Goal: Task Accomplishment & Management: Use online tool/utility

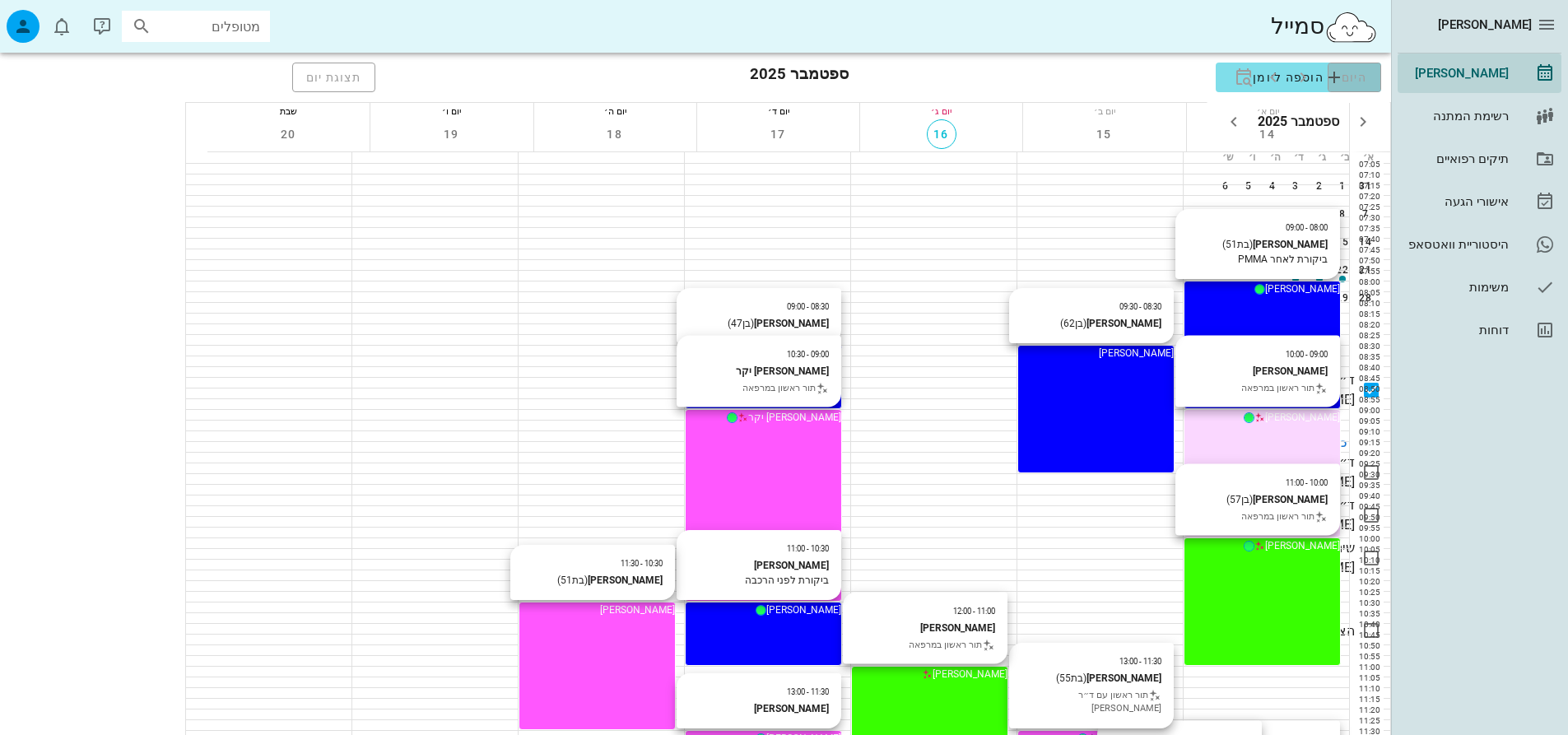
click at [1342, 76] on span "היום" at bounding box center [1355, 77] width 26 height 13
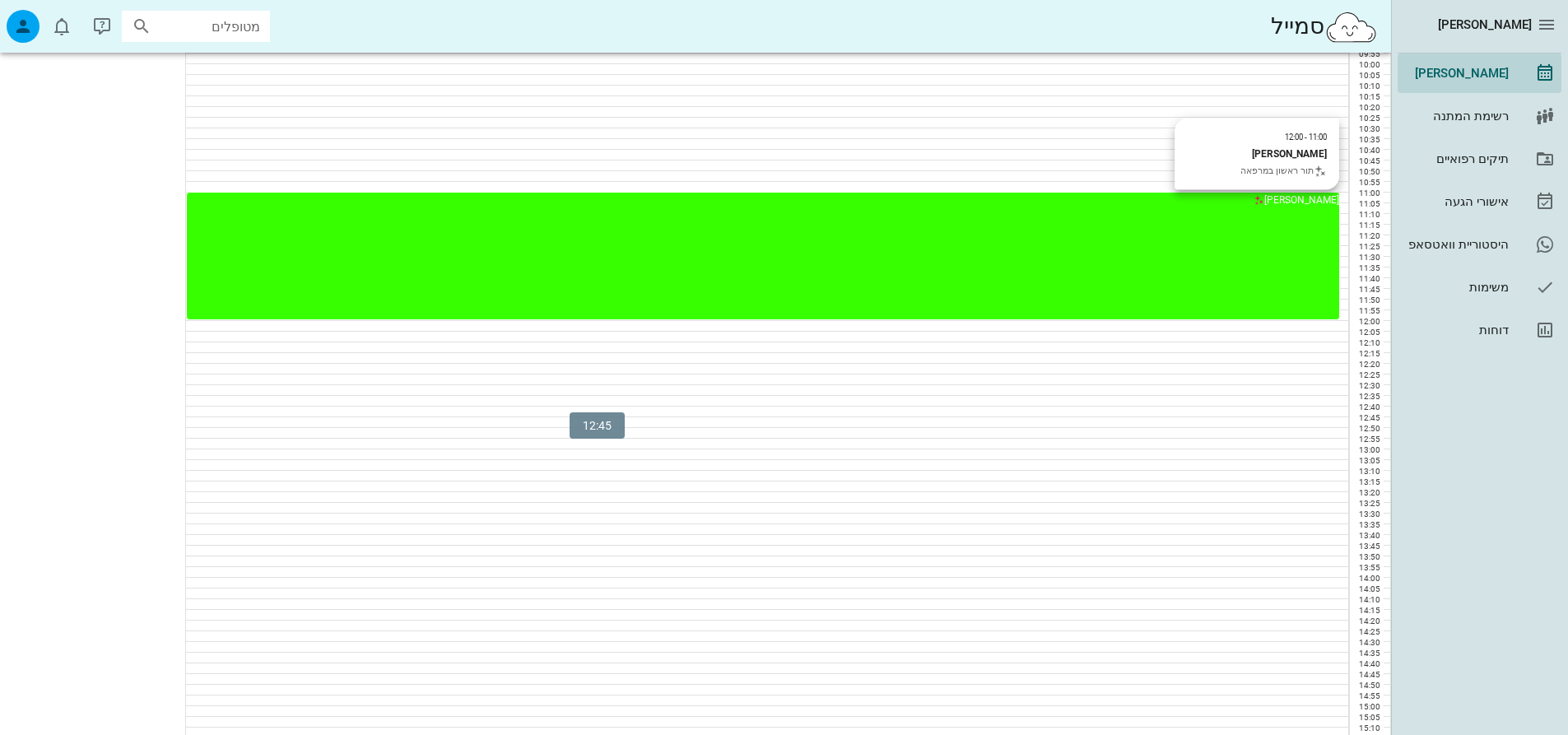
scroll to position [988, 0]
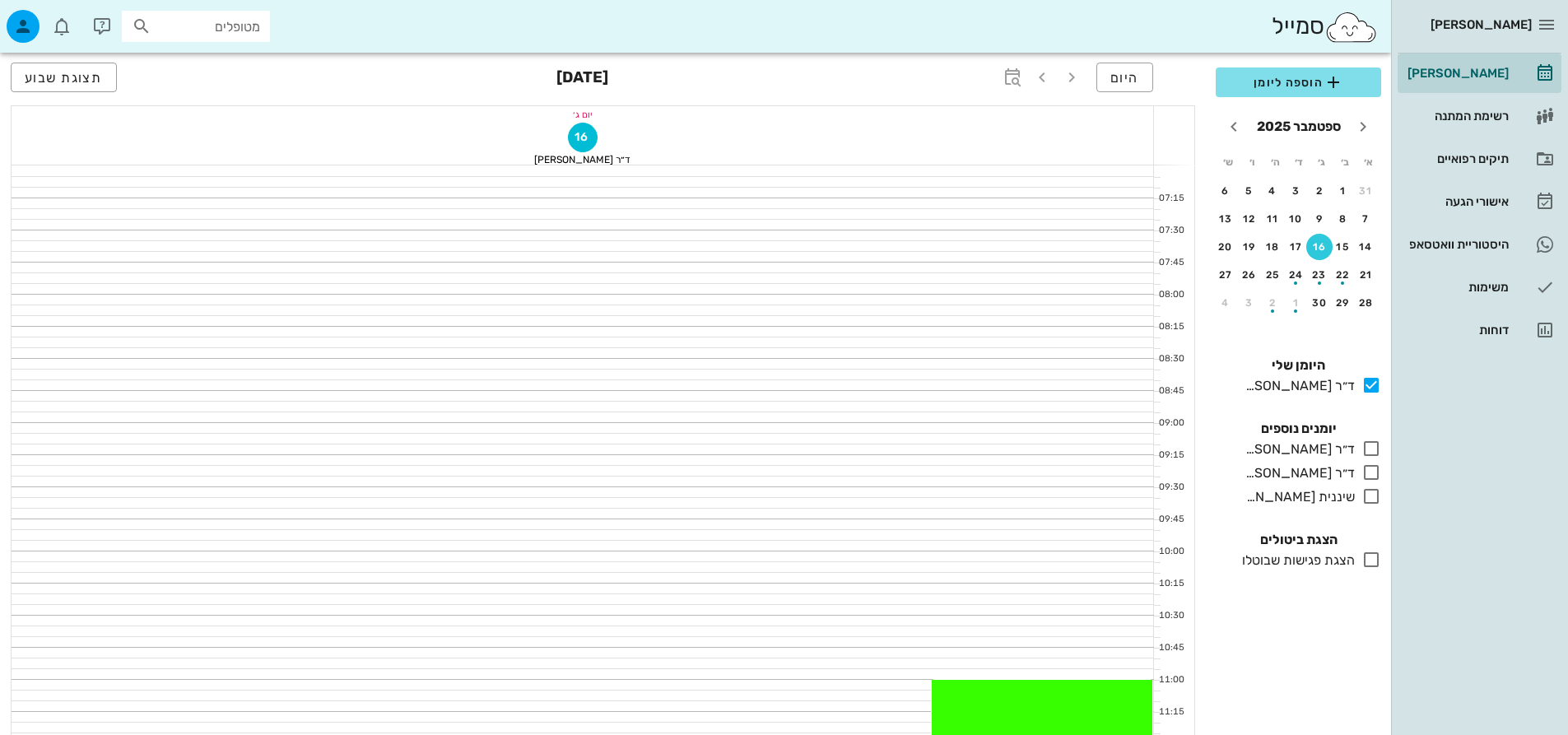
scroll to position [988, 0]
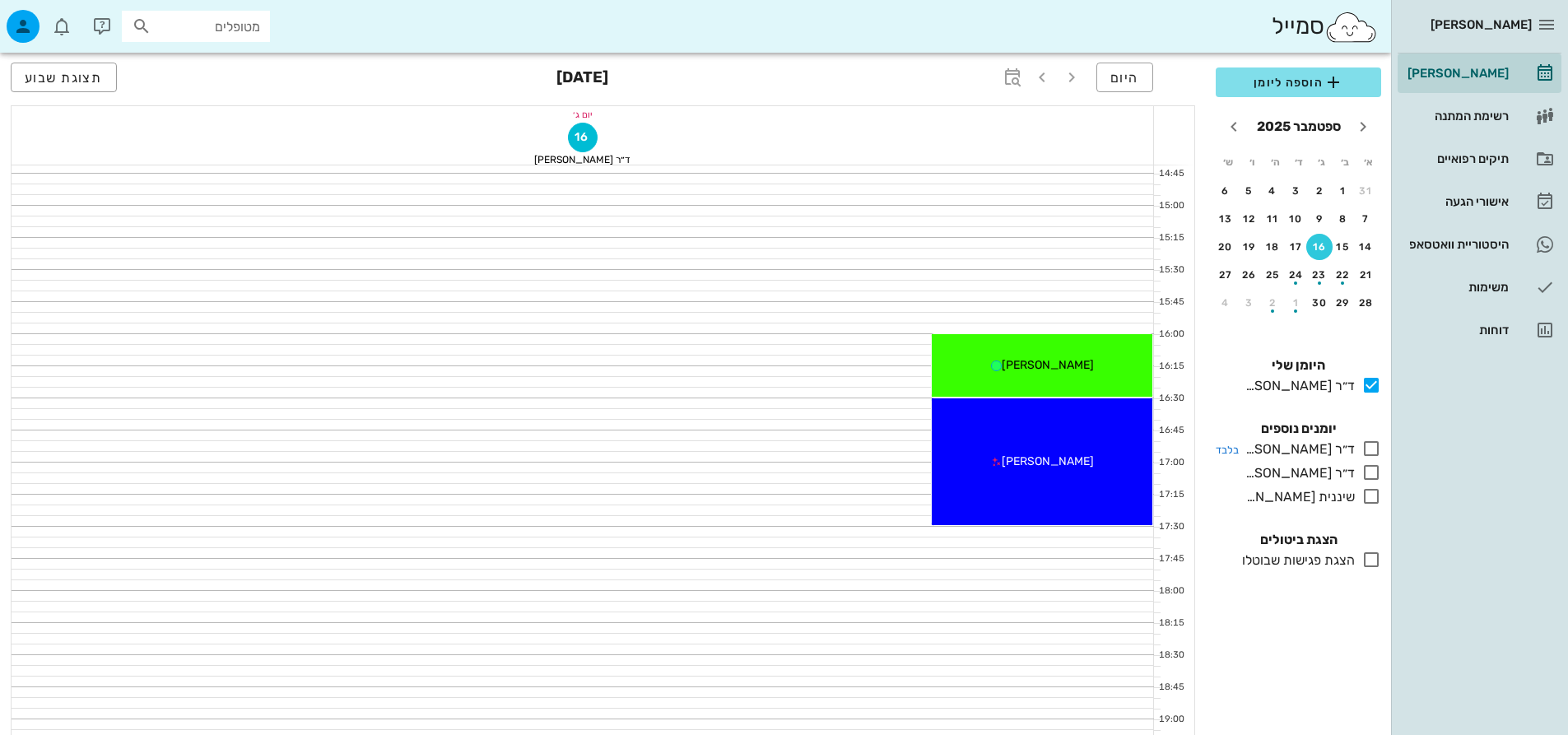
click at [1366, 449] on icon at bounding box center [1371, 448] width 19 height 19
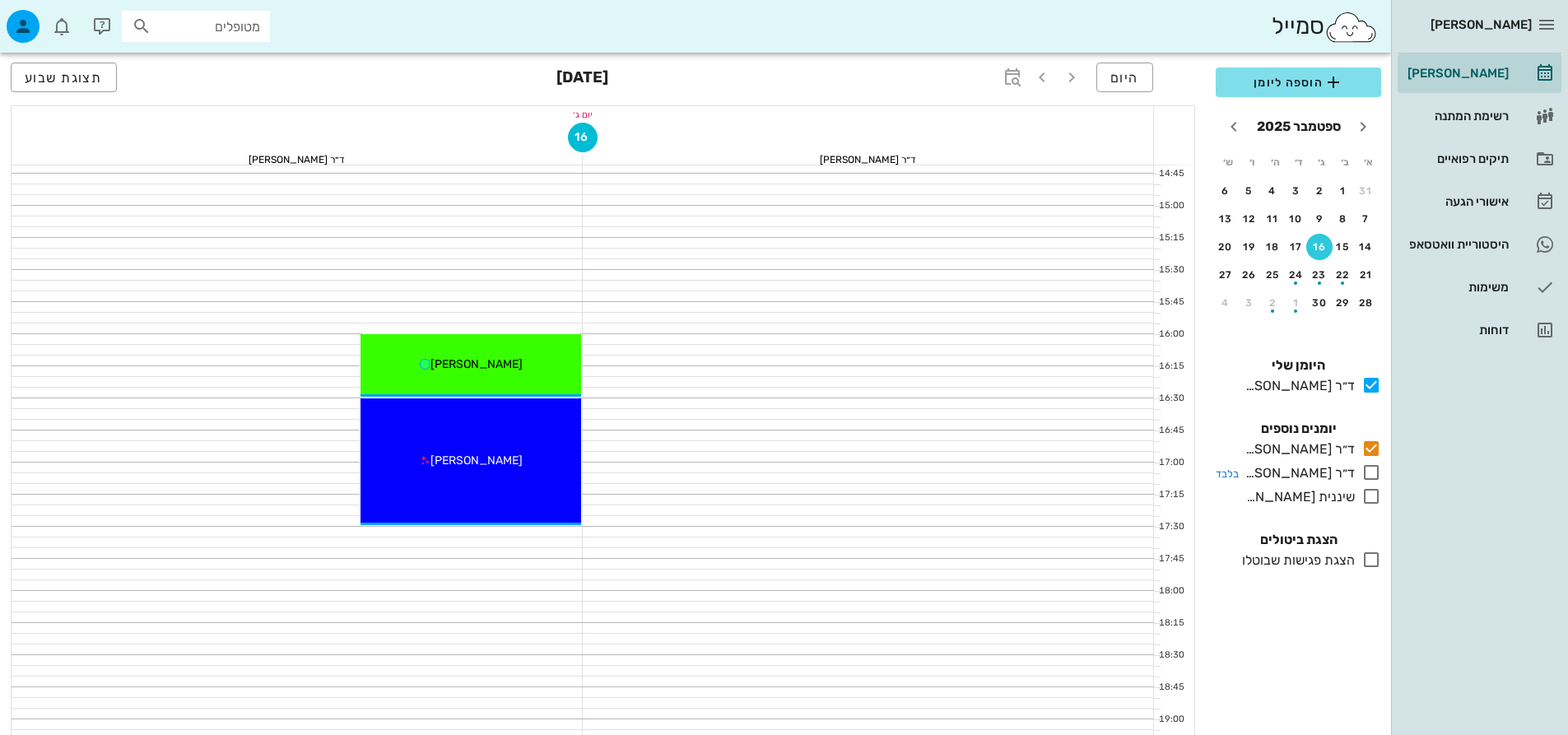
drag, startPoint x: 1374, startPoint y: 463, endPoint x: 1366, endPoint y: 481, distance: 19.7
click at [1373, 466] on icon at bounding box center [1371, 472] width 19 height 19
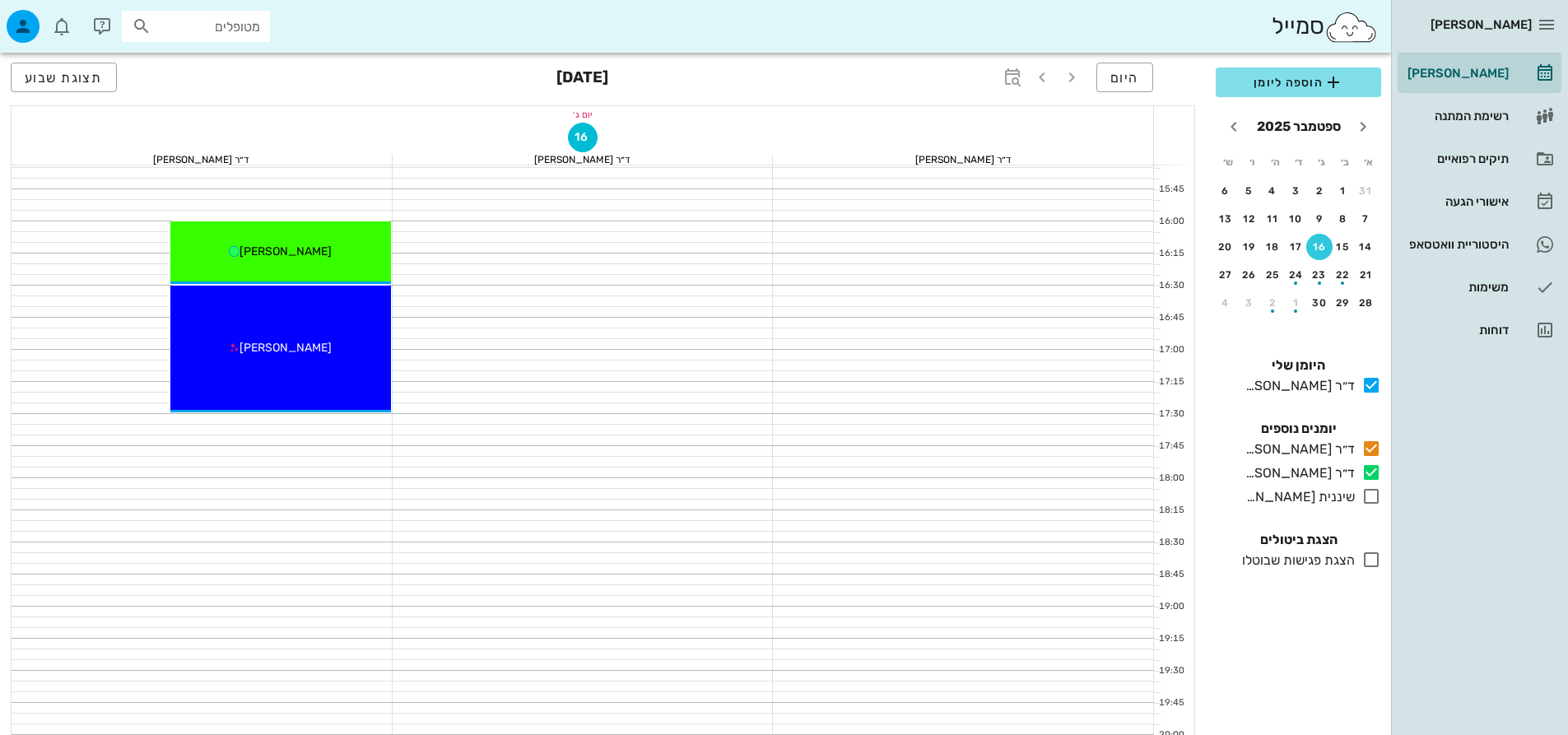
scroll to position [1228, 0]
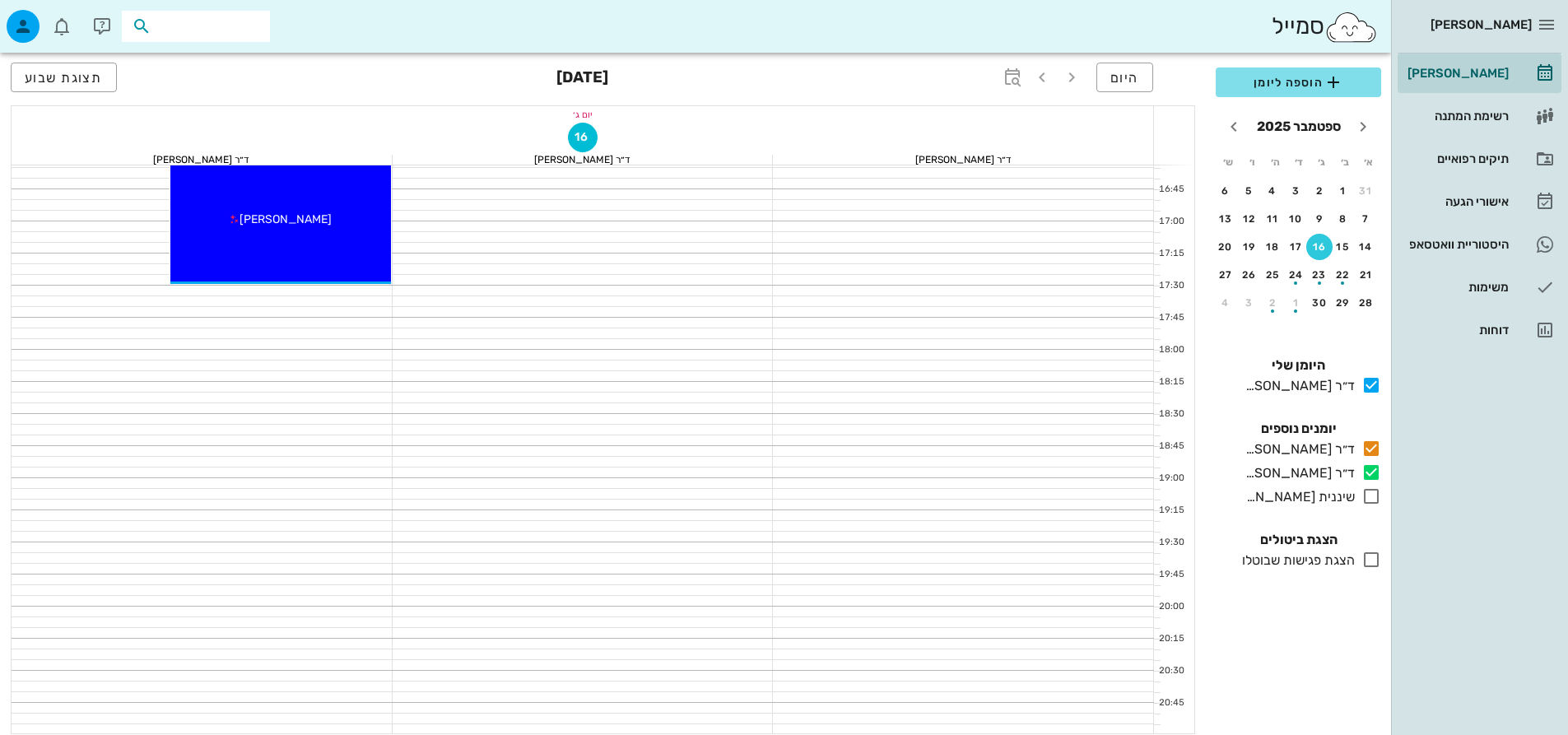
click at [245, 19] on input "text" at bounding box center [207, 26] width 106 height 21
type input "w"
type input "e"
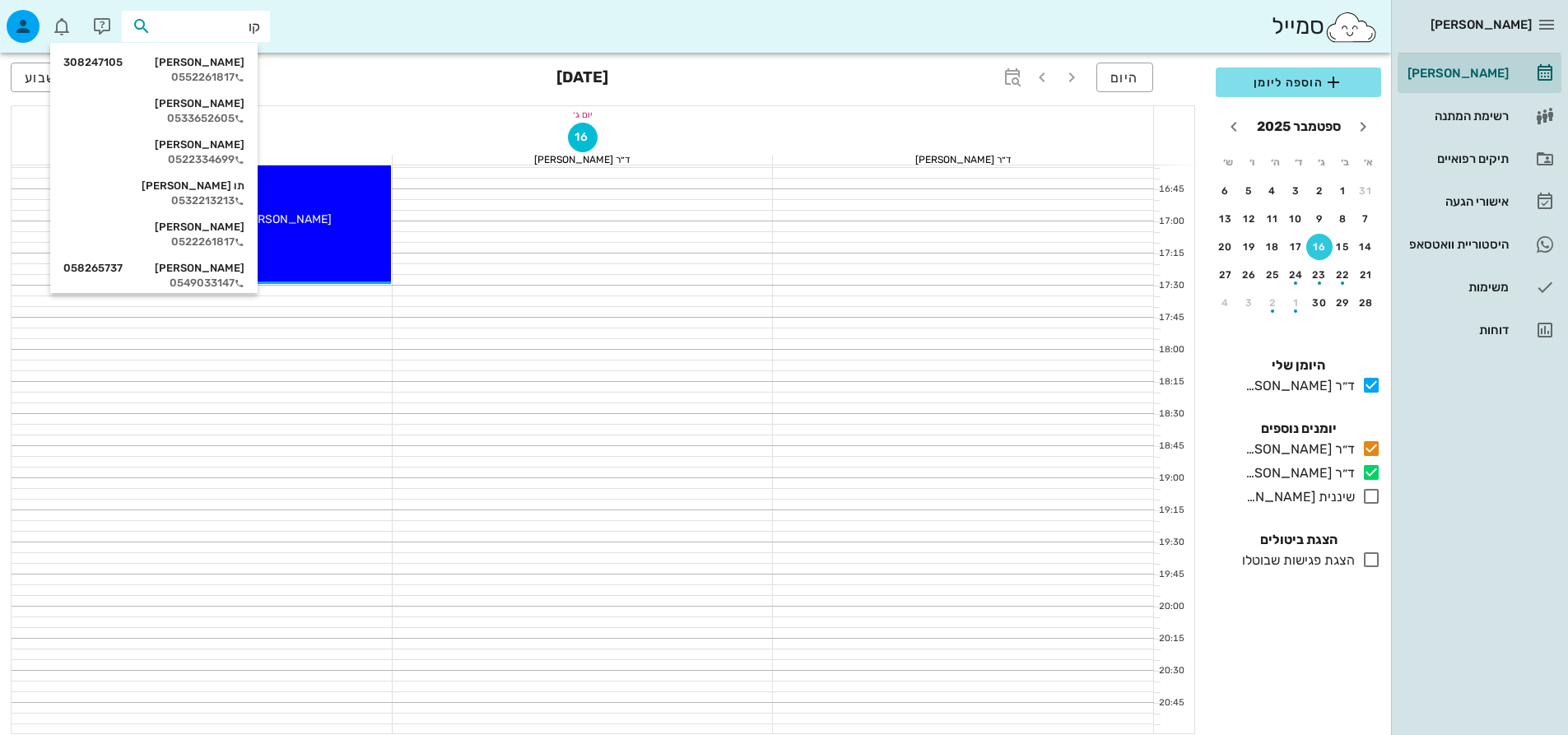
type input "[PERSON_NAME]"
click at [245, 112] on div "0533652605" at bounding box center [154, 118] width 182 height 13
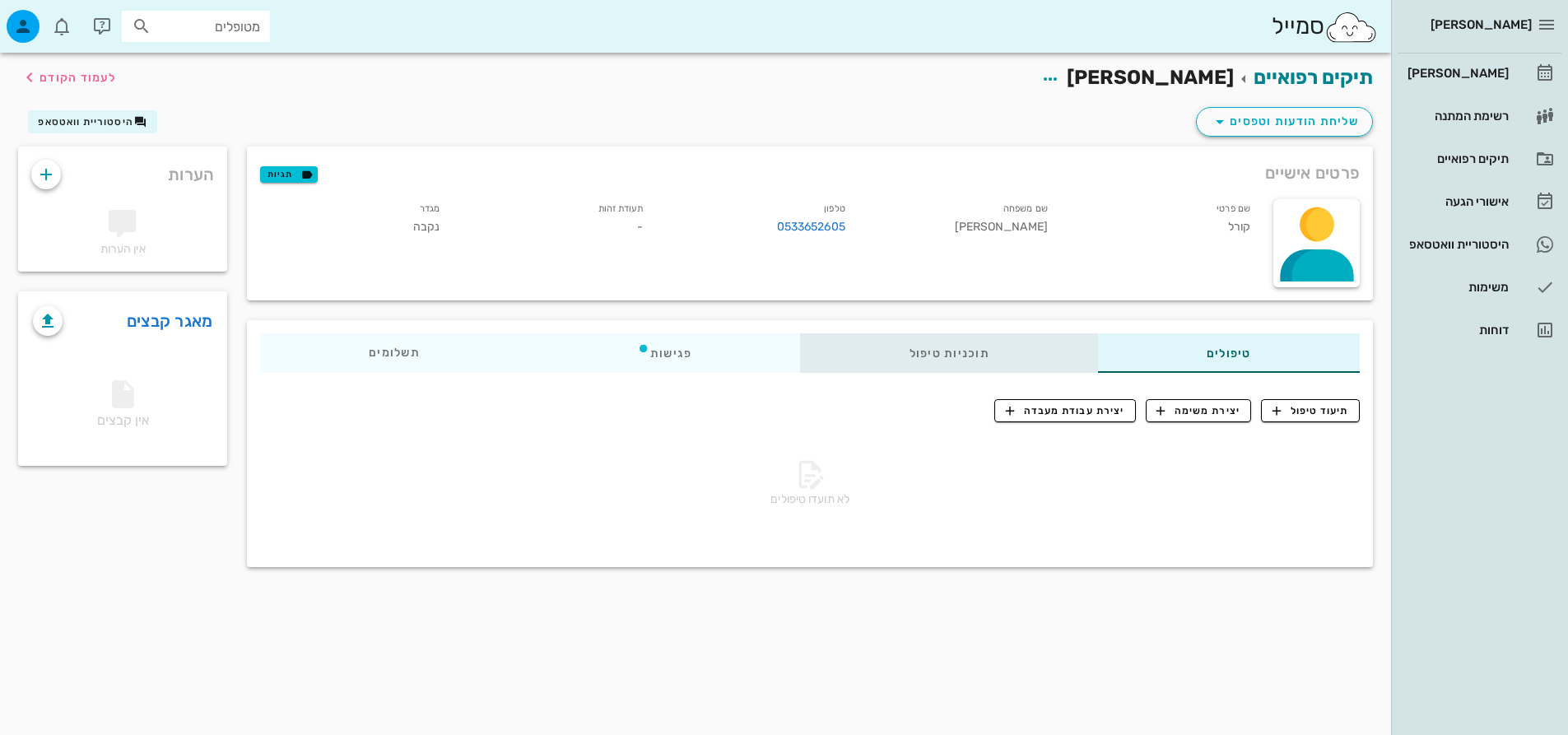
click at [957, 364] on div "תוכניות טיפול" at bounding box center [949, 353] width 297 height 40
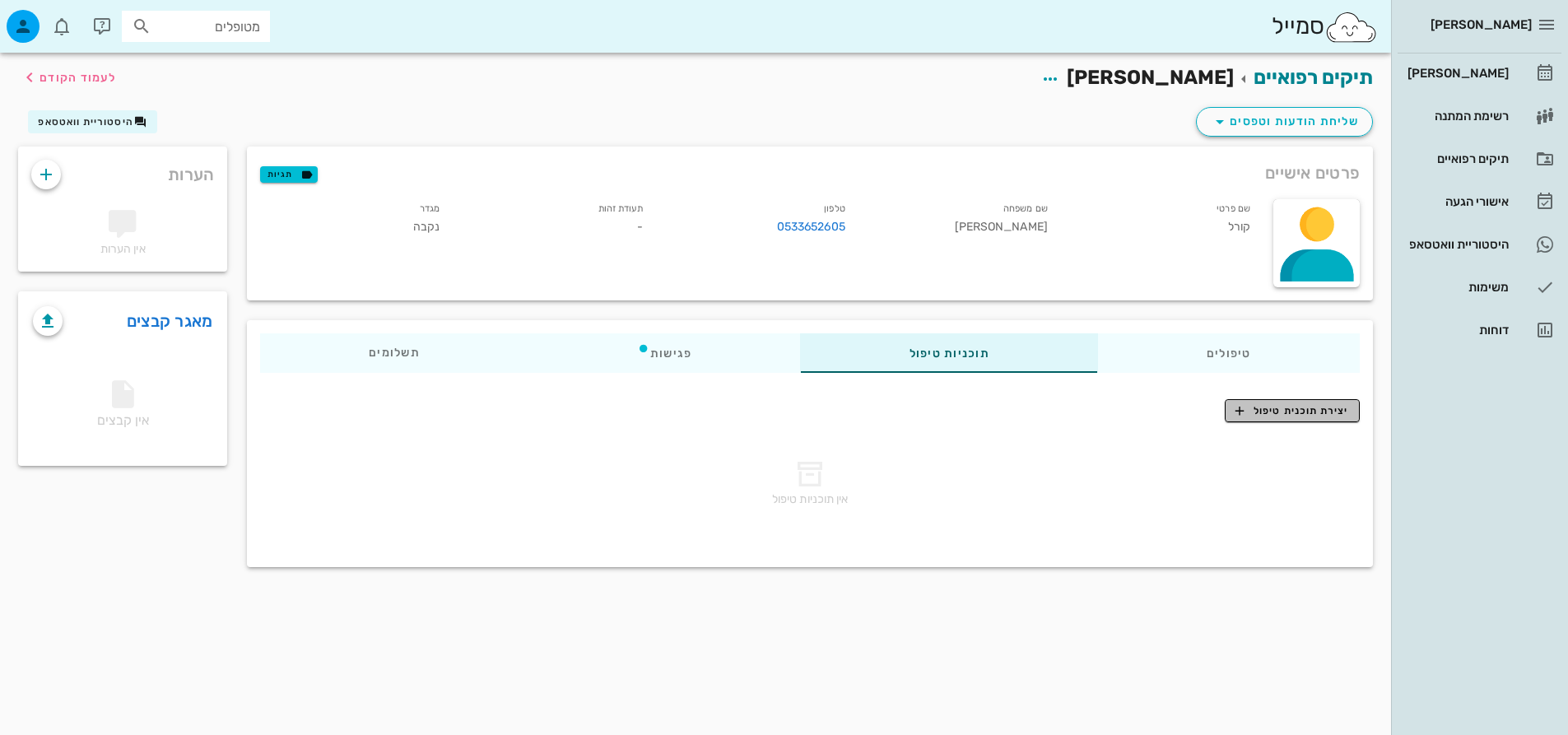
click at [1298, 412] on span "יצירת תוכנית טיפול" at bounding box center [1292, 411] width 113 height 15
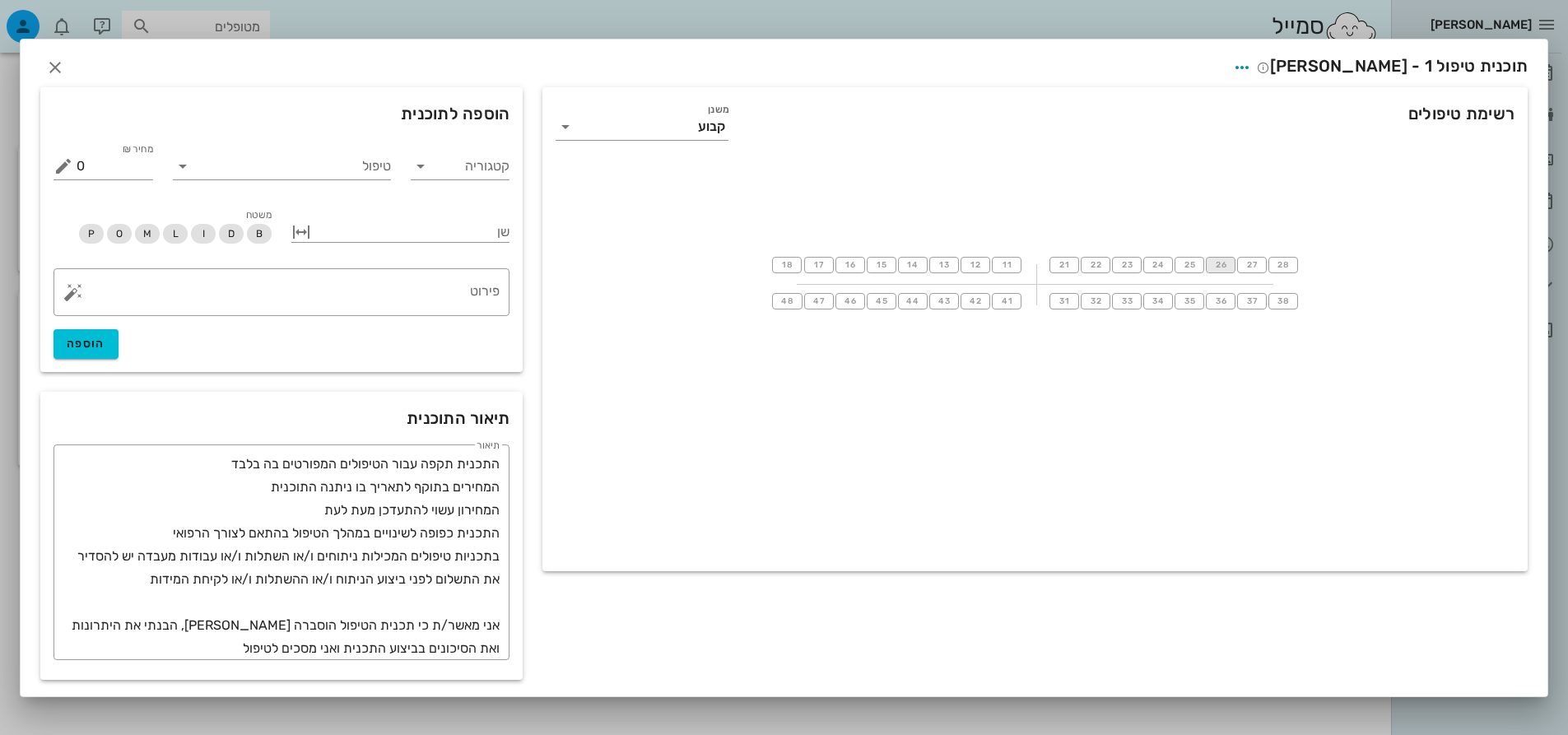
click at [1231, 257] on button "26" at bounding box center [1221, 265] width 30 height 17
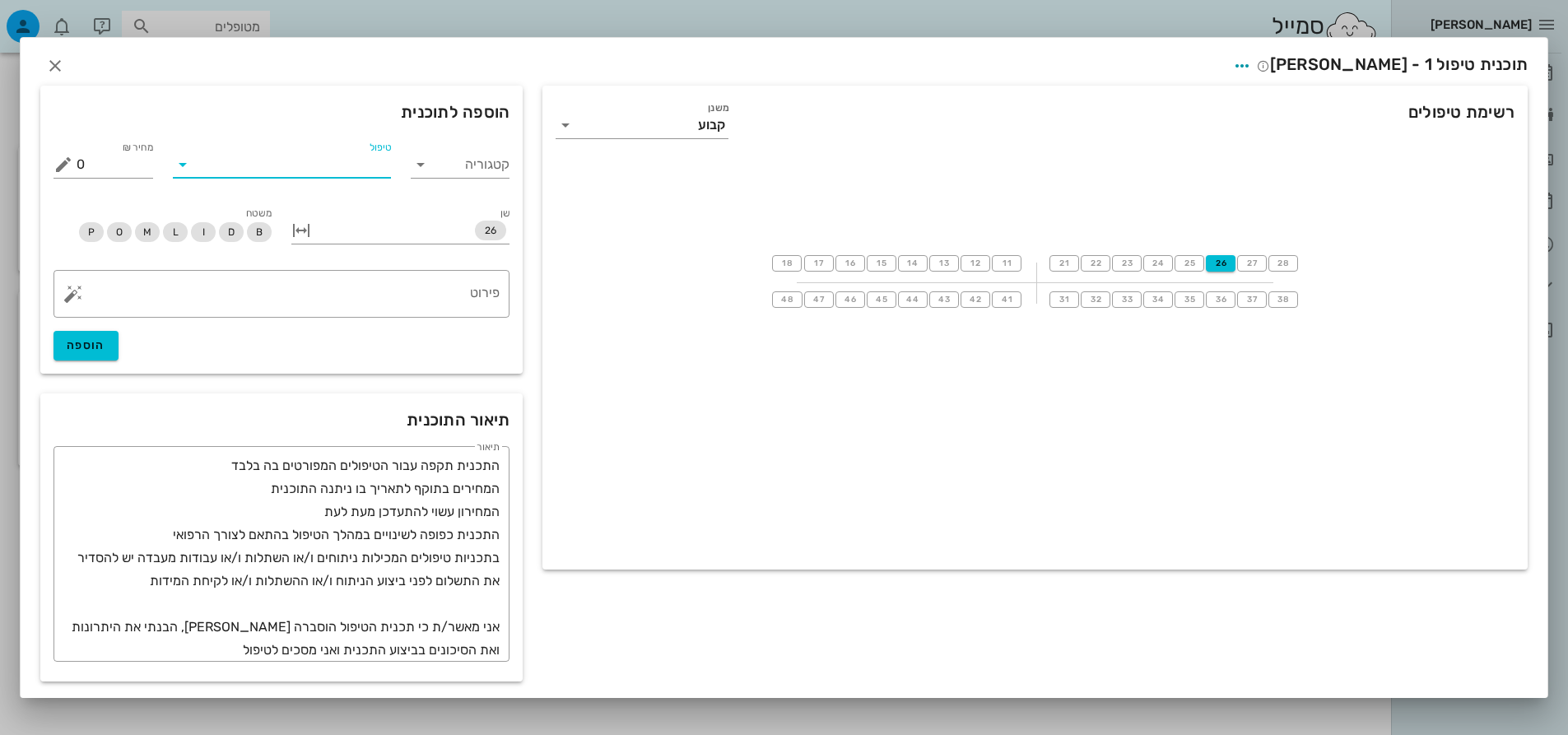
click at [355, 172] on input "טיפול" at bounding box center [294, 165] width 195 height 26
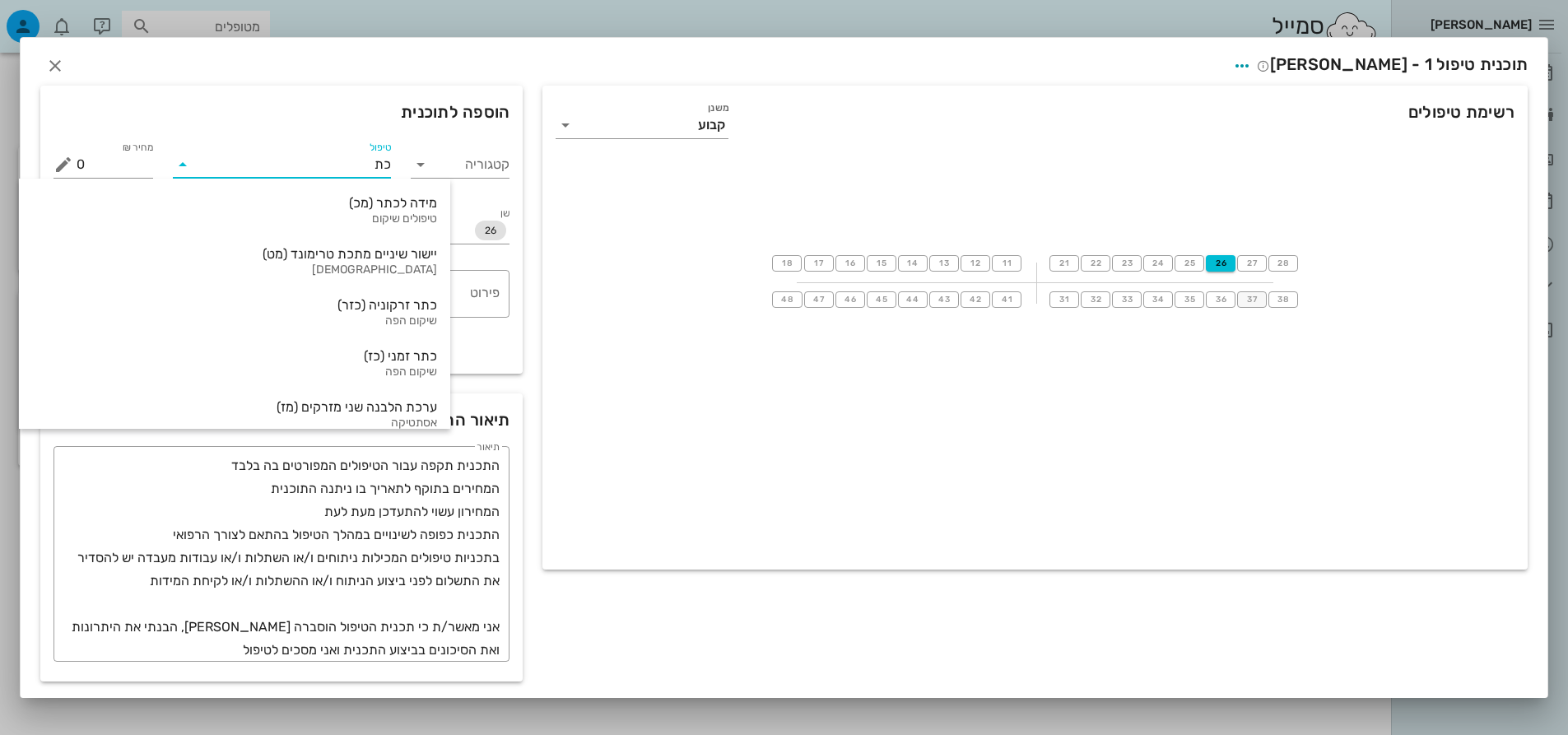
type input "כת"
click at [1254, 300] on span "37" at bounding box center [1252, 299] width 13 height 10
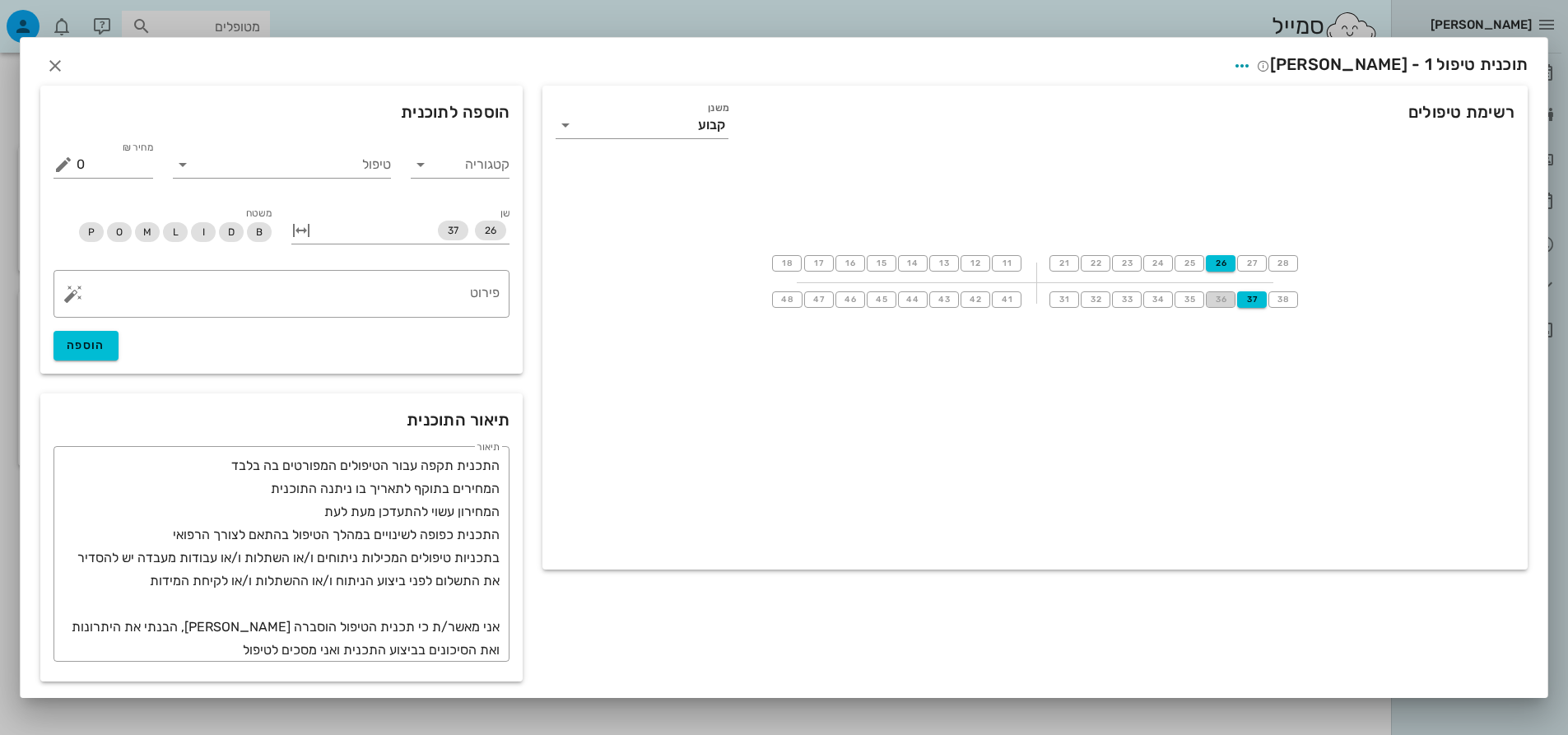
click at [1218, 299] on span "36" at bounding box center [1221, 299] width 13 height 10
click at [1195, 298] on span "35" at bounding box center [1189, 299] width 13 height 10
click at [909, 299] on span "44" at bounding box center [913, 299] width 14 height 10
click at [884, 293] on button "45" at bounding box center [882, 300] width 30 height 17
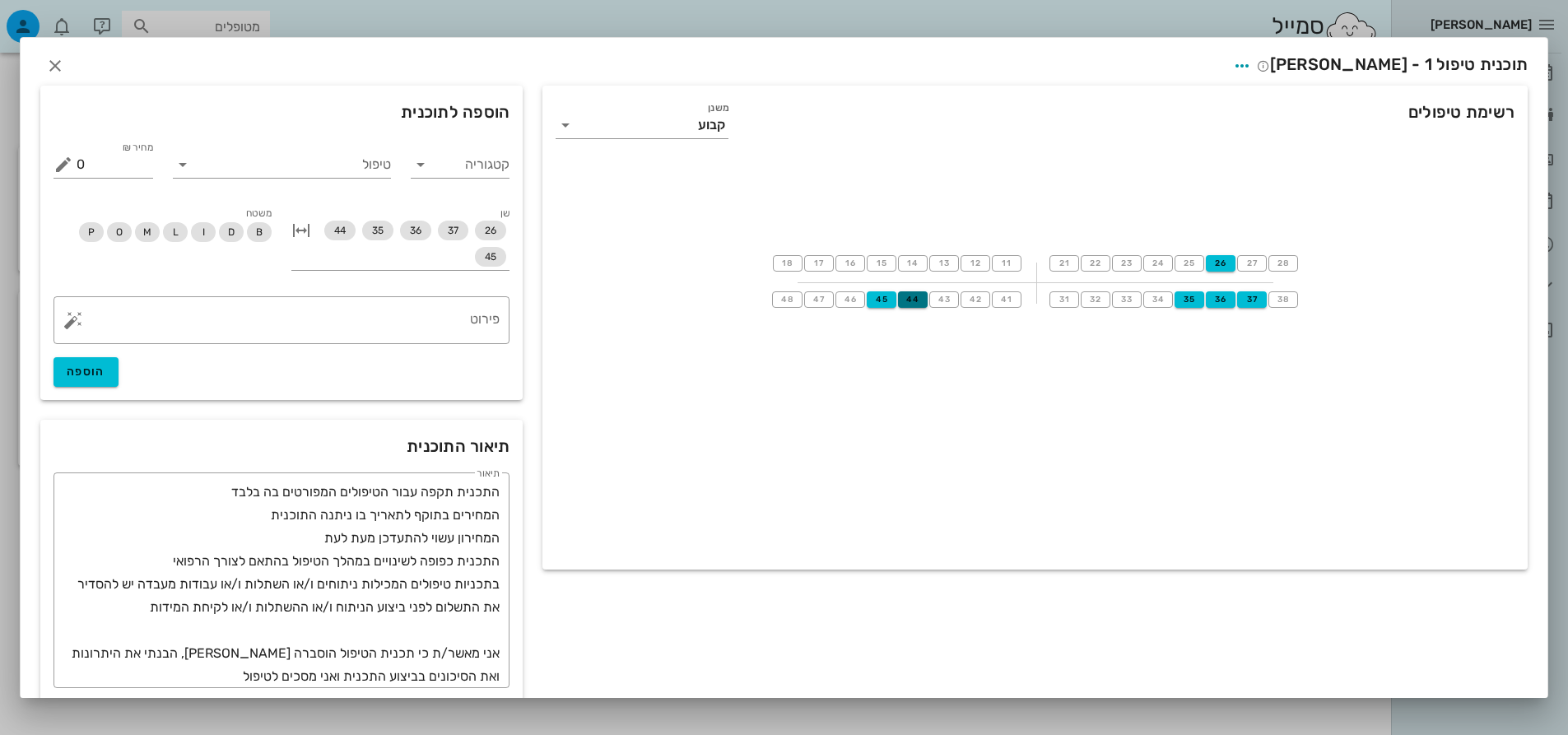
click at [928, 294] on button "44" at bounding box center [913, 300] width 30 height 17
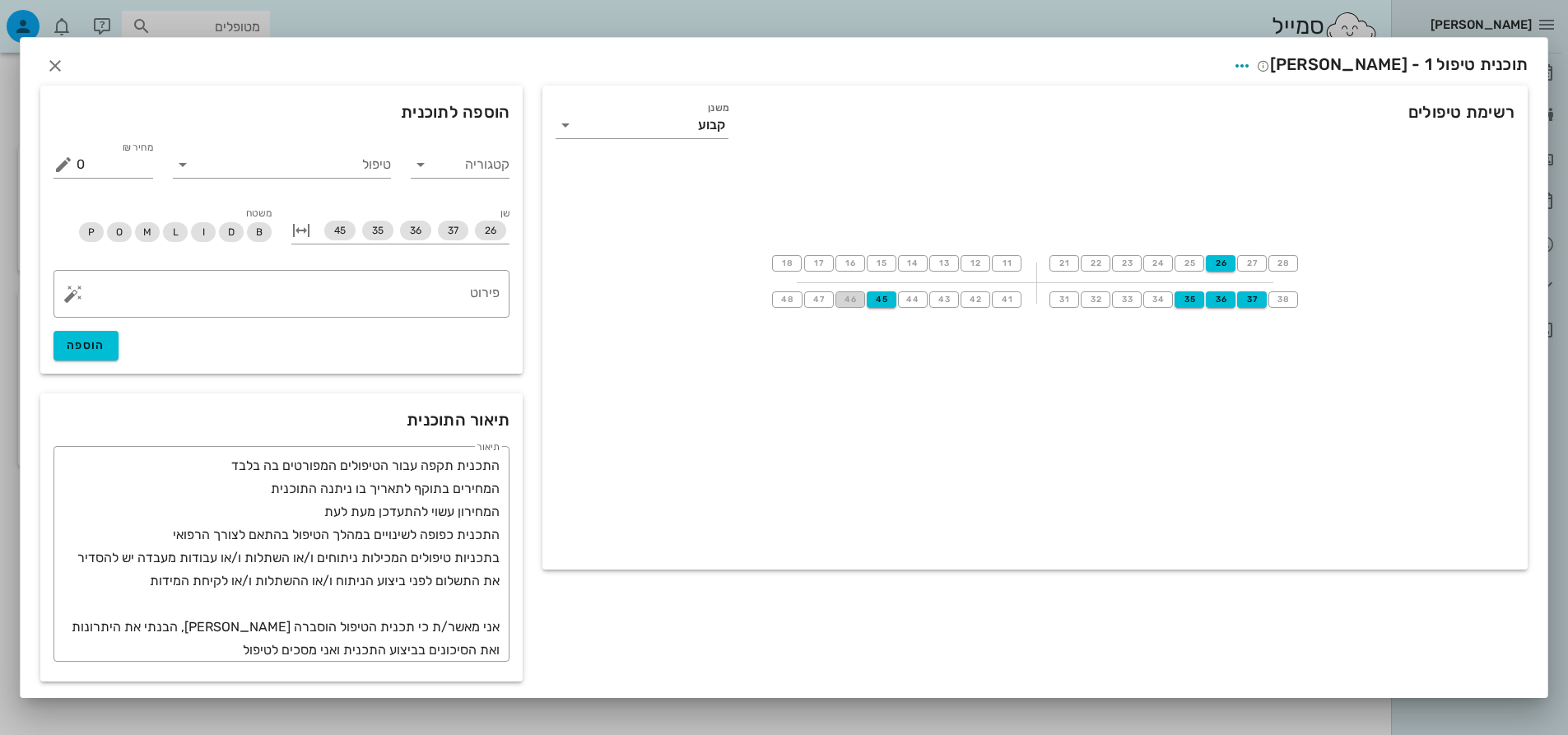
click at [858, 298] on button "46" at bounding box center [850, 300] width 30 height 17
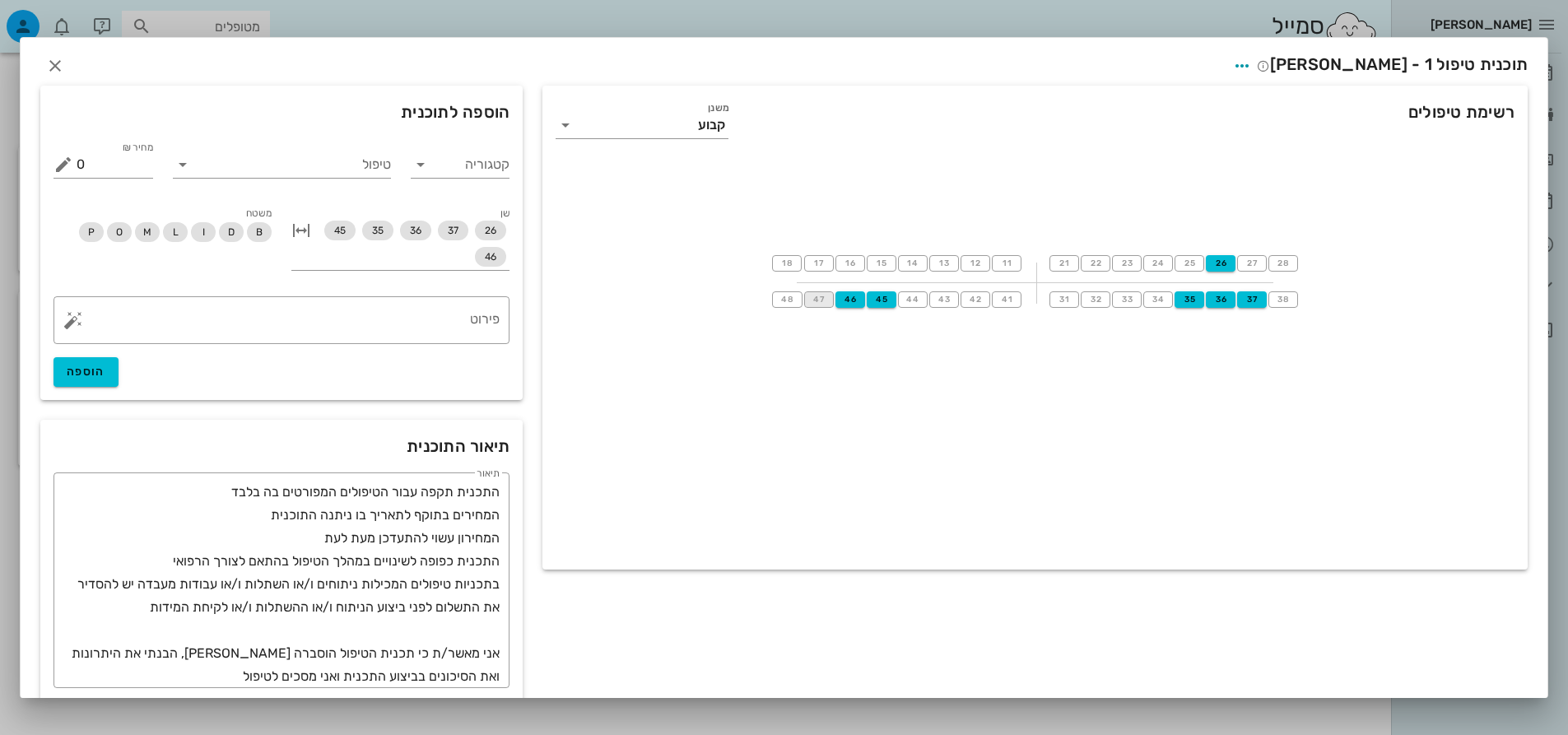
click at [825, 298] on span "47" at bounding box center [819, 299] width 13 height 10
click at [391, 167] on input "טיפול" at bounding box center [294, 165] width 195 height 26
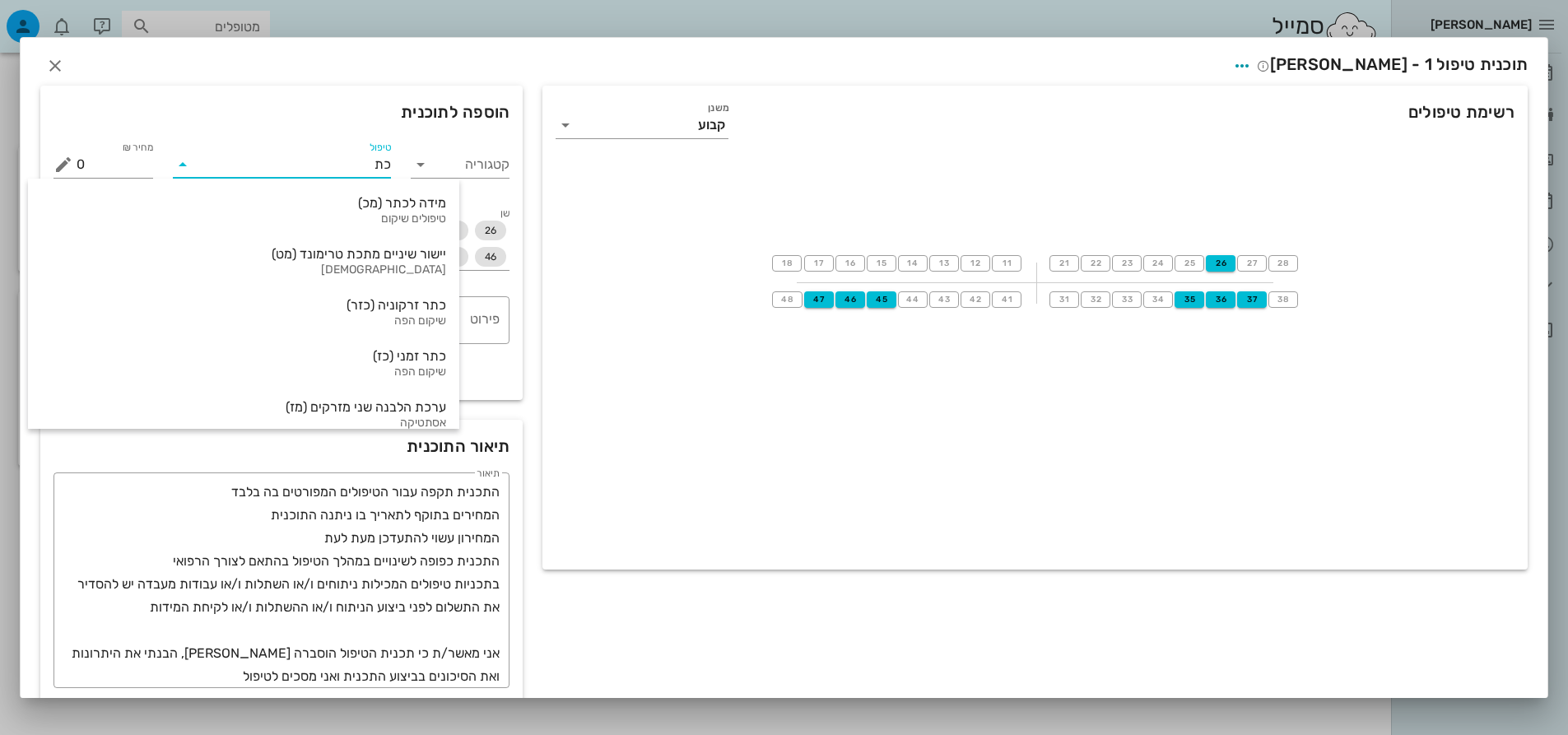
type input "כתר"
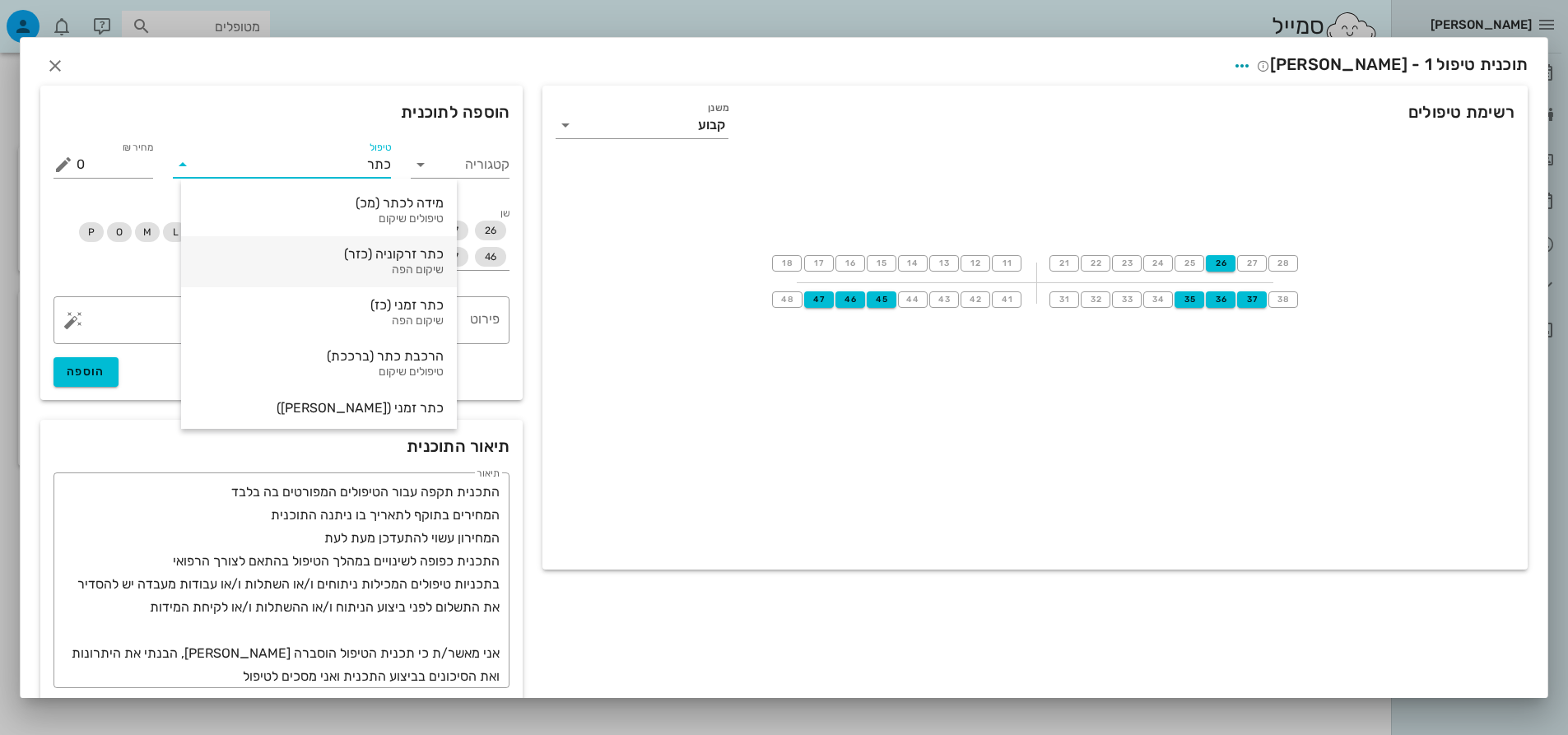
click at [345, 260] on div "כתר זרקוניה (כזר)" at bounding box center [319, 254] width 249 height 16
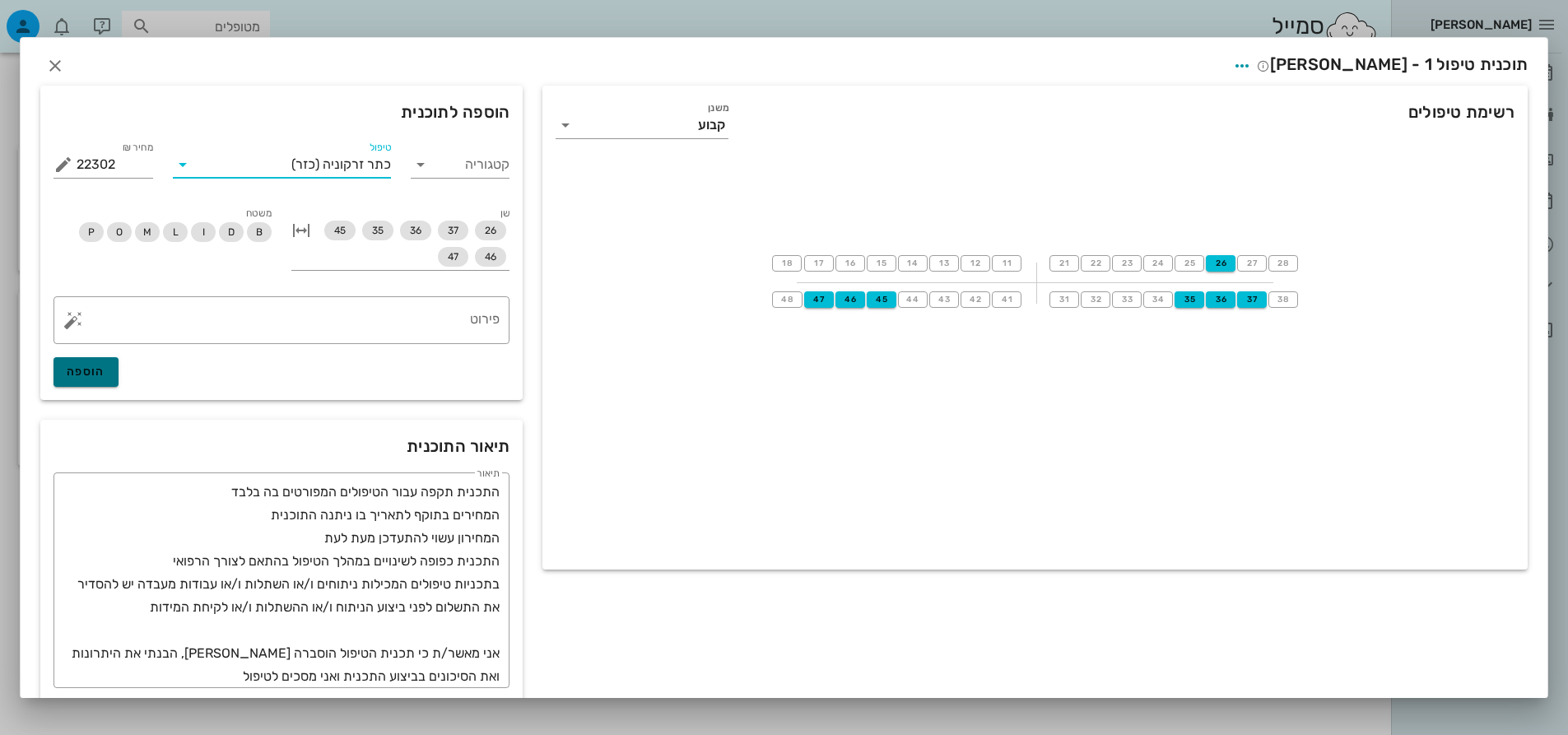
click at [106, 374] on span "הוספה" at bounding box center [86, 371] width 39 height 14
type input "0"
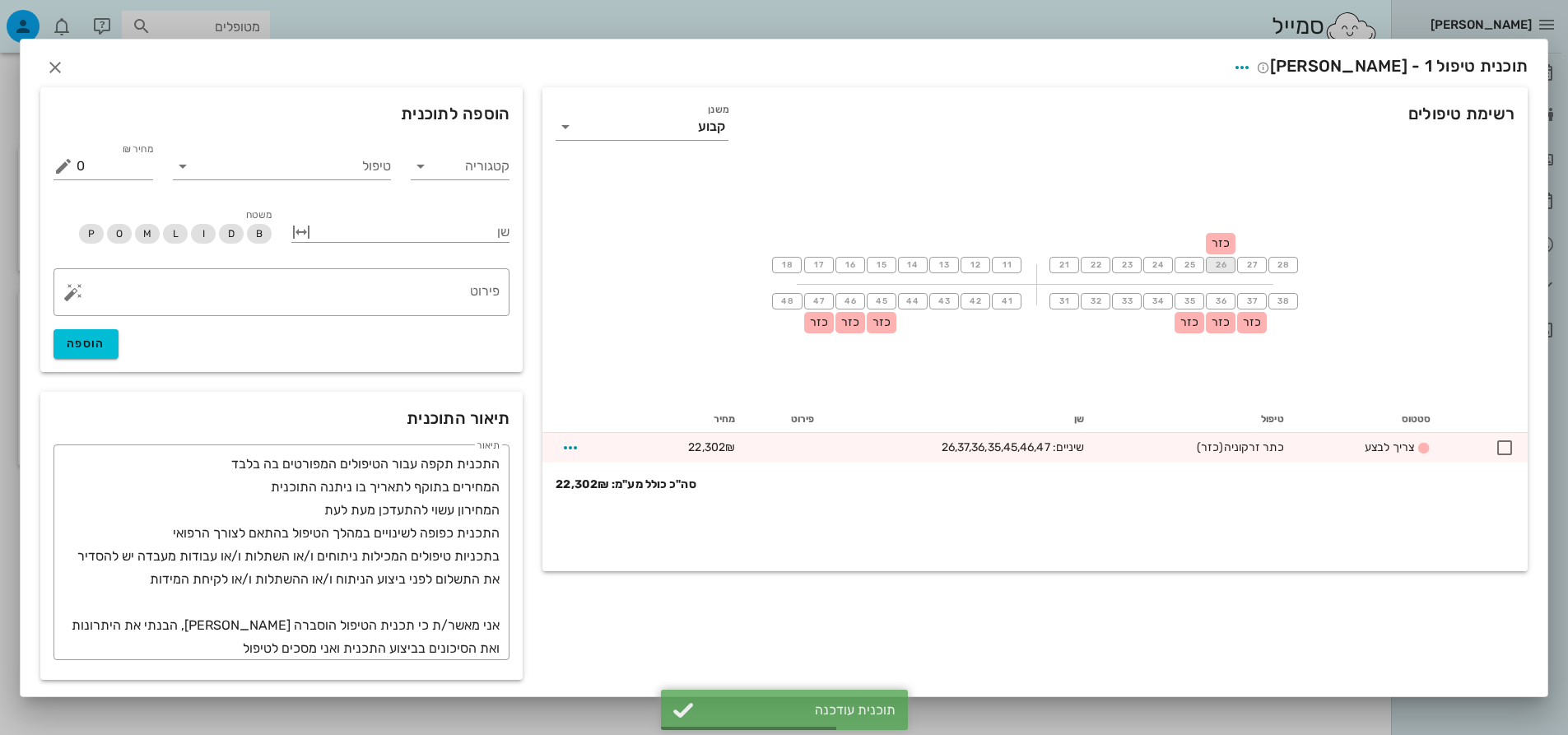
click at [1216, 263] on span "26" at bounding box center [1221, 265] width 13 height 10
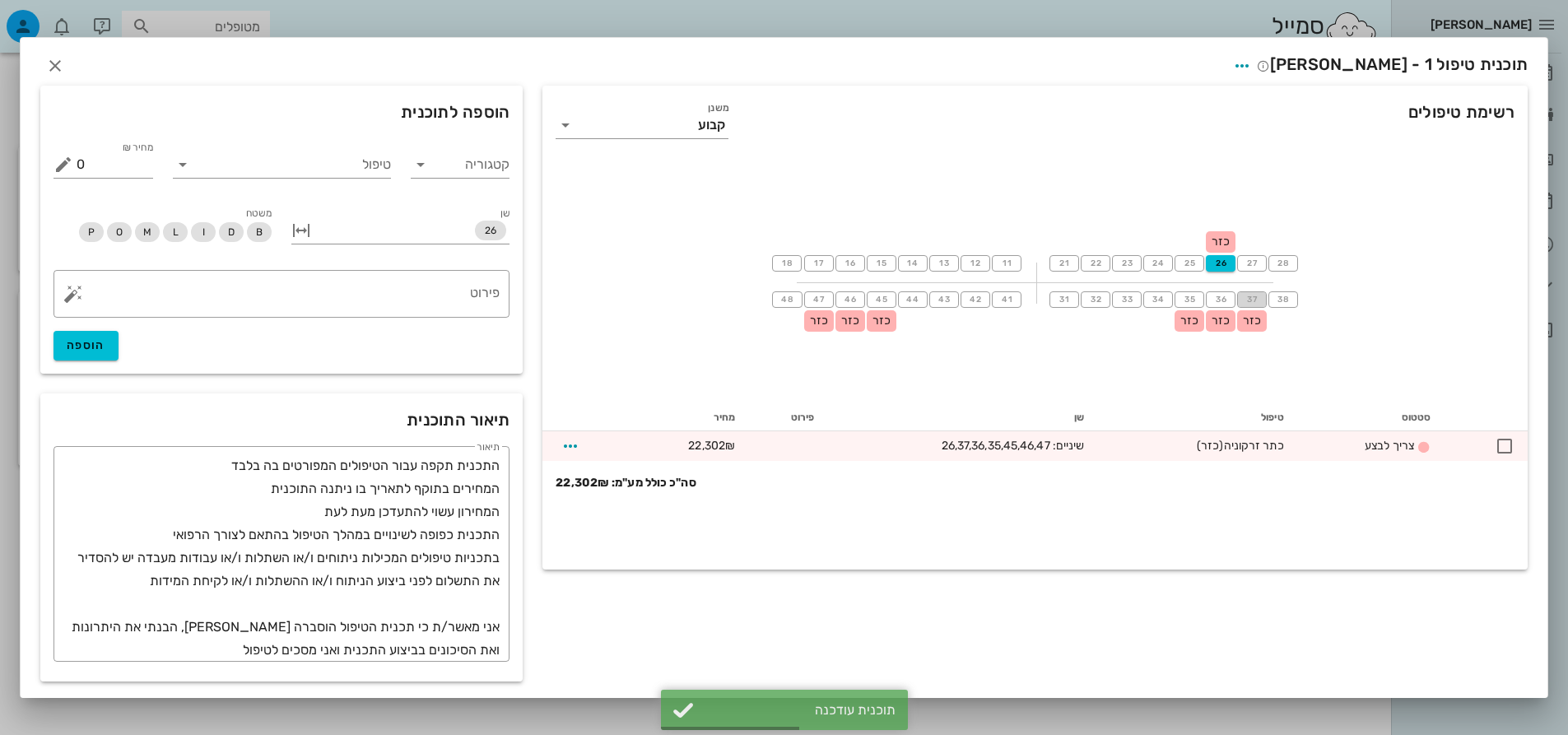
click at [1248, 293] on button "37" at bounding box center [1252, 300] width 30 height 17
click at [1224, 293] on button "36" at bounding box center [1221, 300] width 30 height 17
click at [1179, 296] on button "35" at bounding box center [1189, 300] width 30 height 17
click at [867, 293] on button "45" at bounding box center [882, 300] width 30 height 17
click at [859, 295] on button "46" at bounding box center [850, 300] width 30 height 17
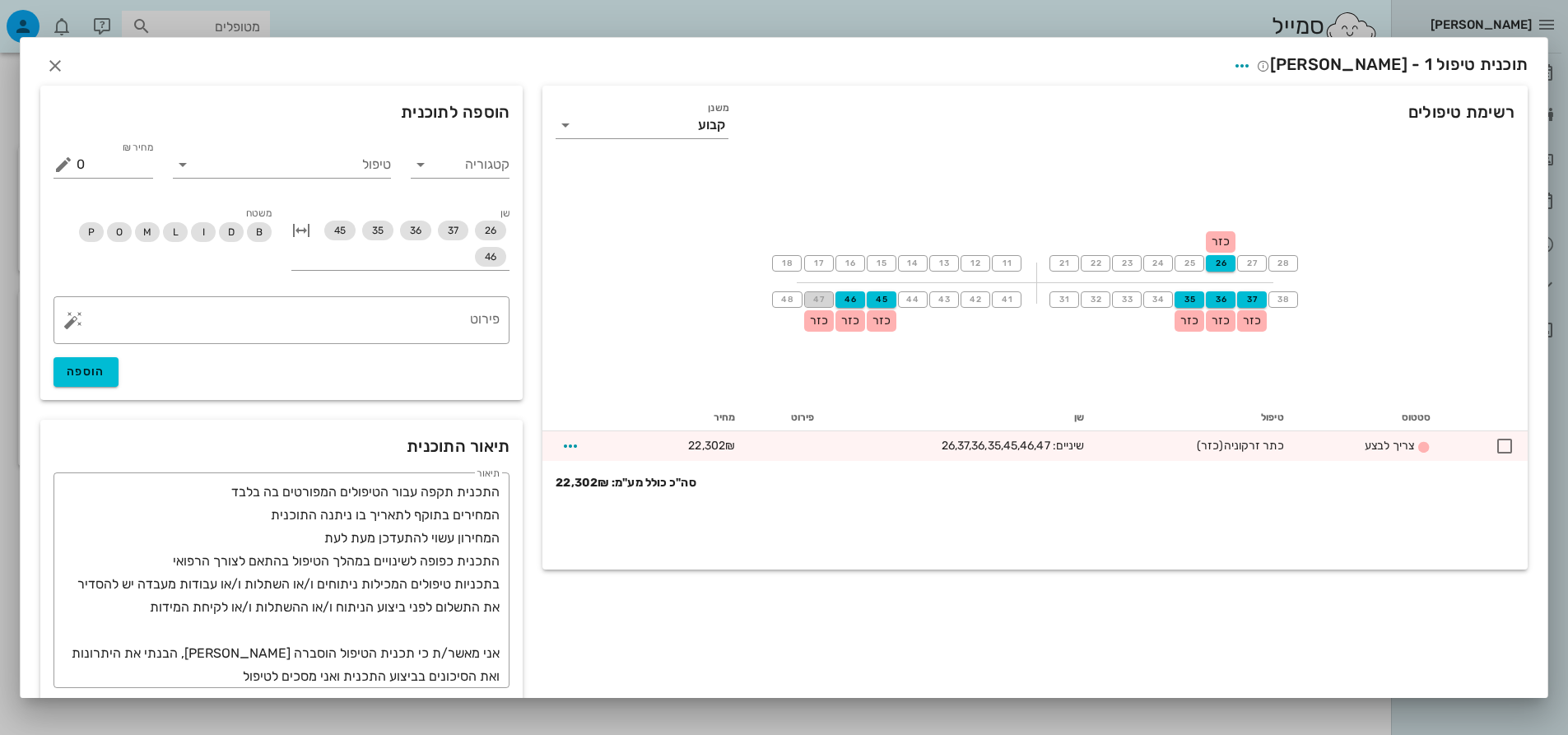
click at [823, 295] on span "47" at bounding box center [819, 299] width 13 height 10
click at [377, 170] on input "טיפול" at bounding box center [294, 165] width 195 height 26
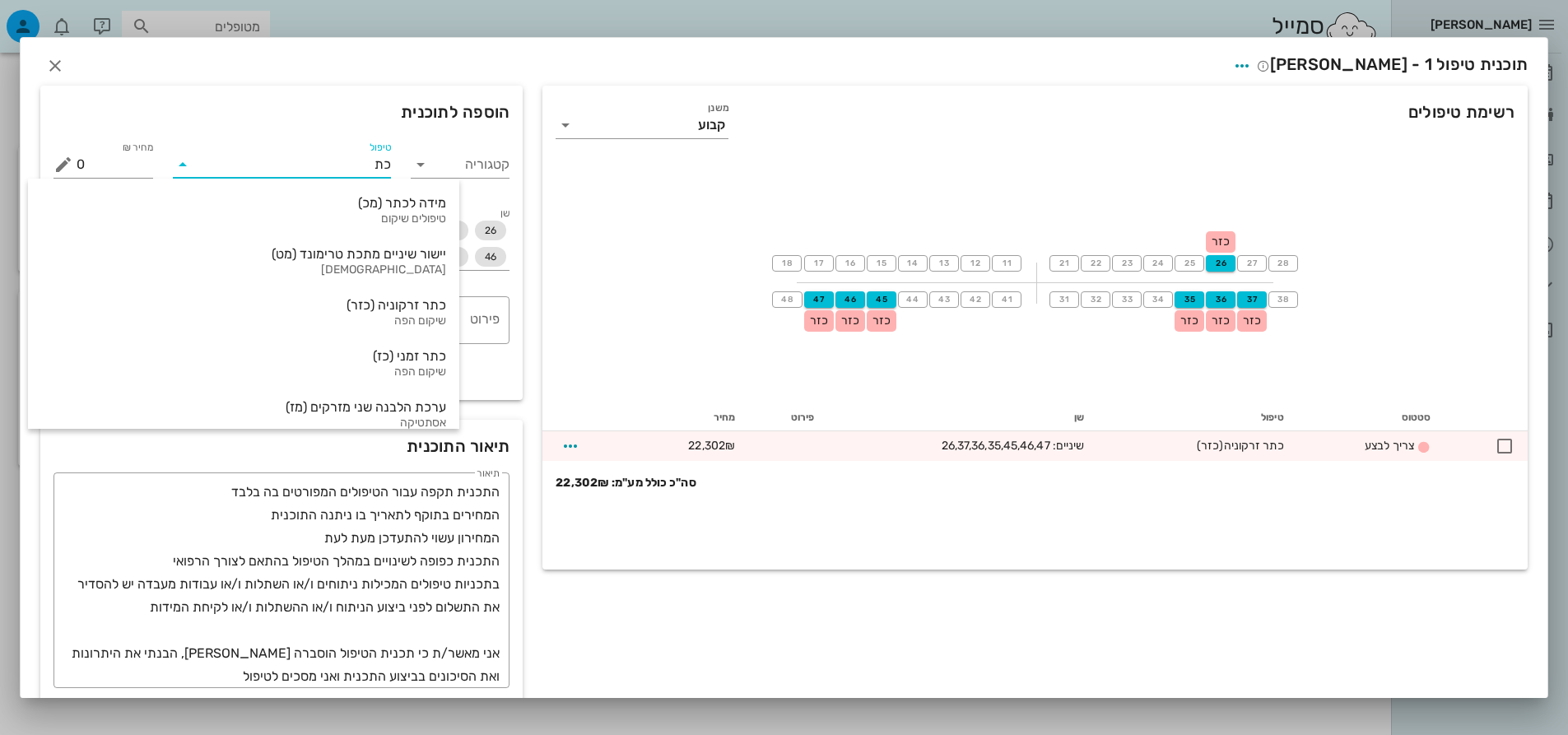
type input "כתר"
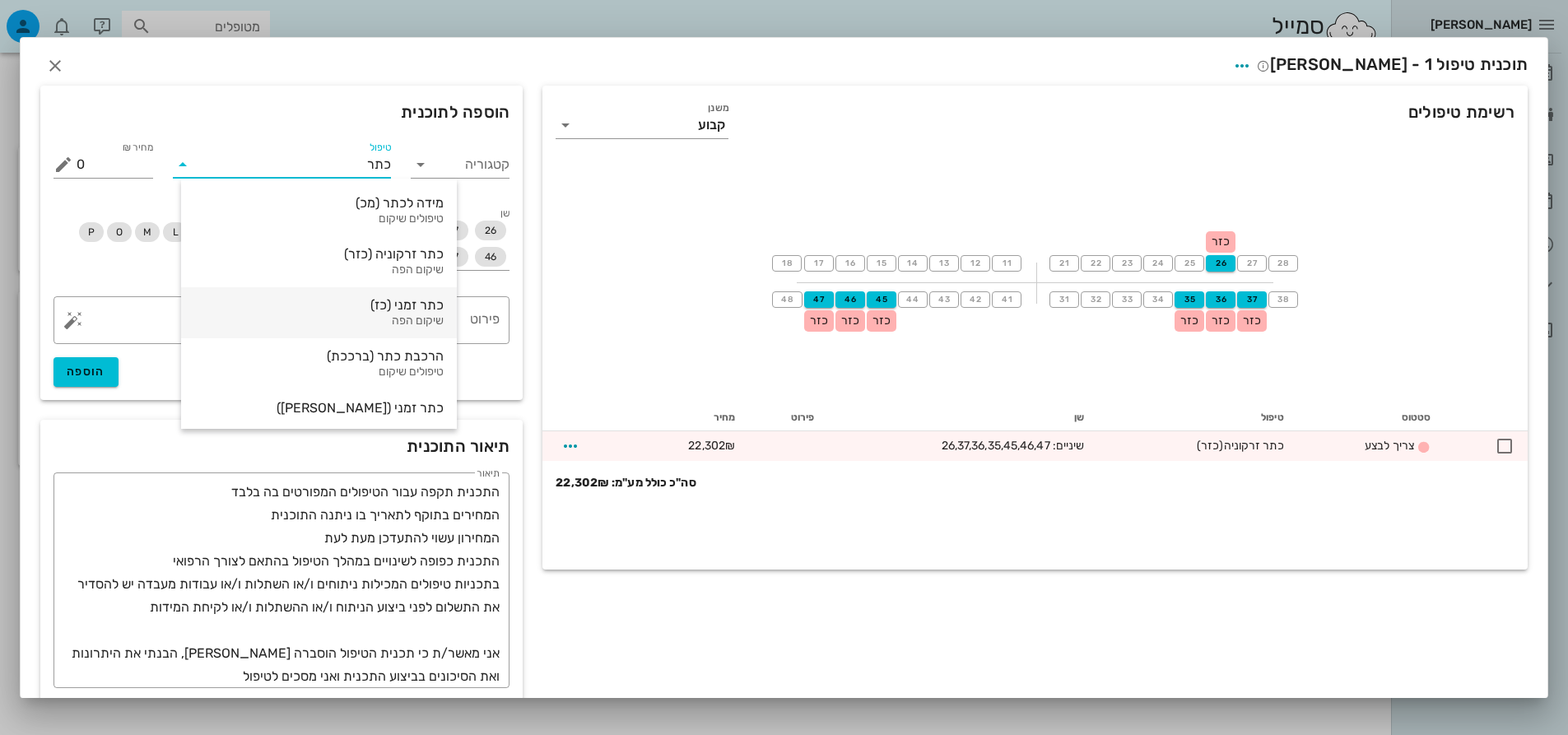
click at [337, 324] on div "שיקום הפה" at bounding box center [319, 321] width 249 height 14
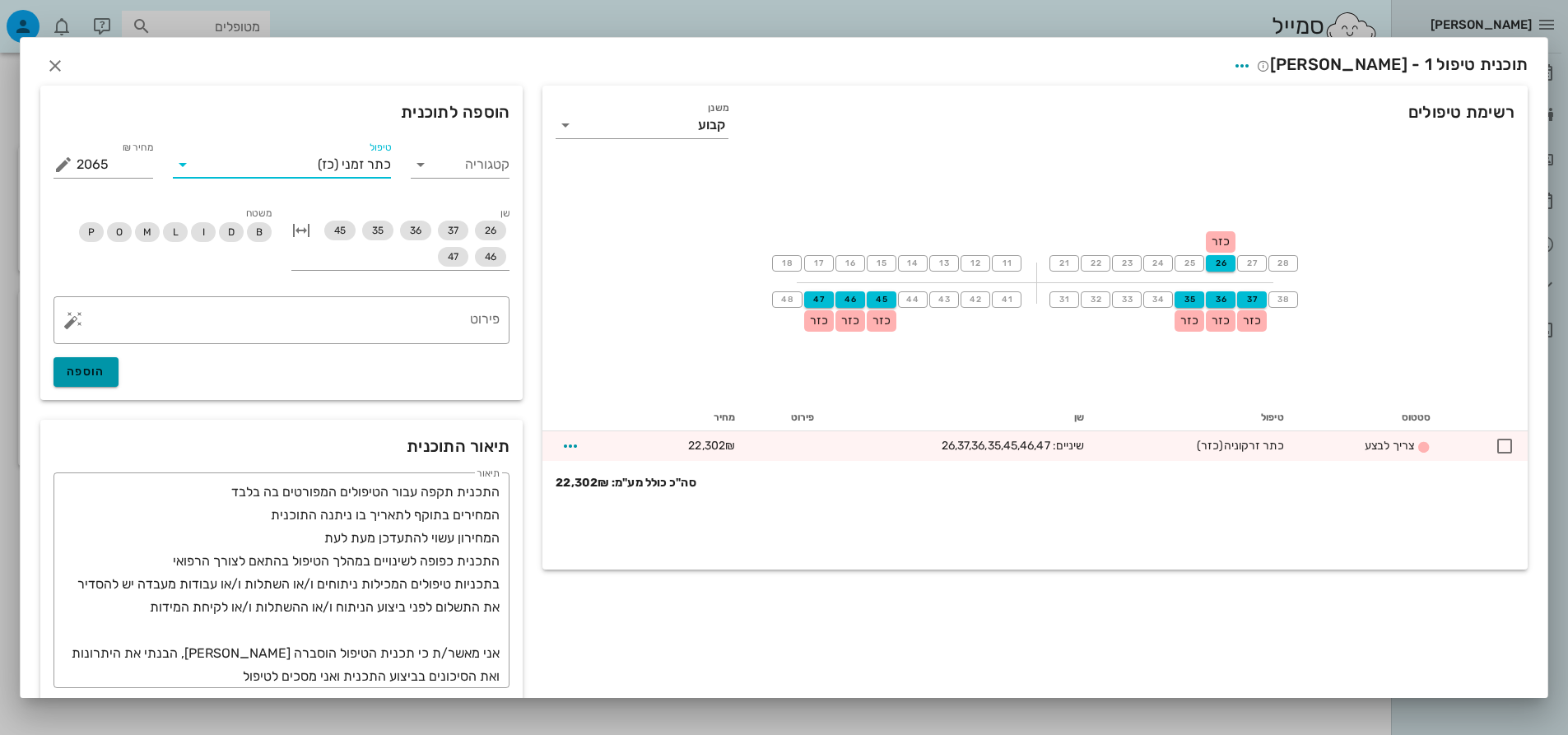
click at [106, 366] on span "הוספה" at bounding box center [86, 371] width 39 height 14
type input "0"
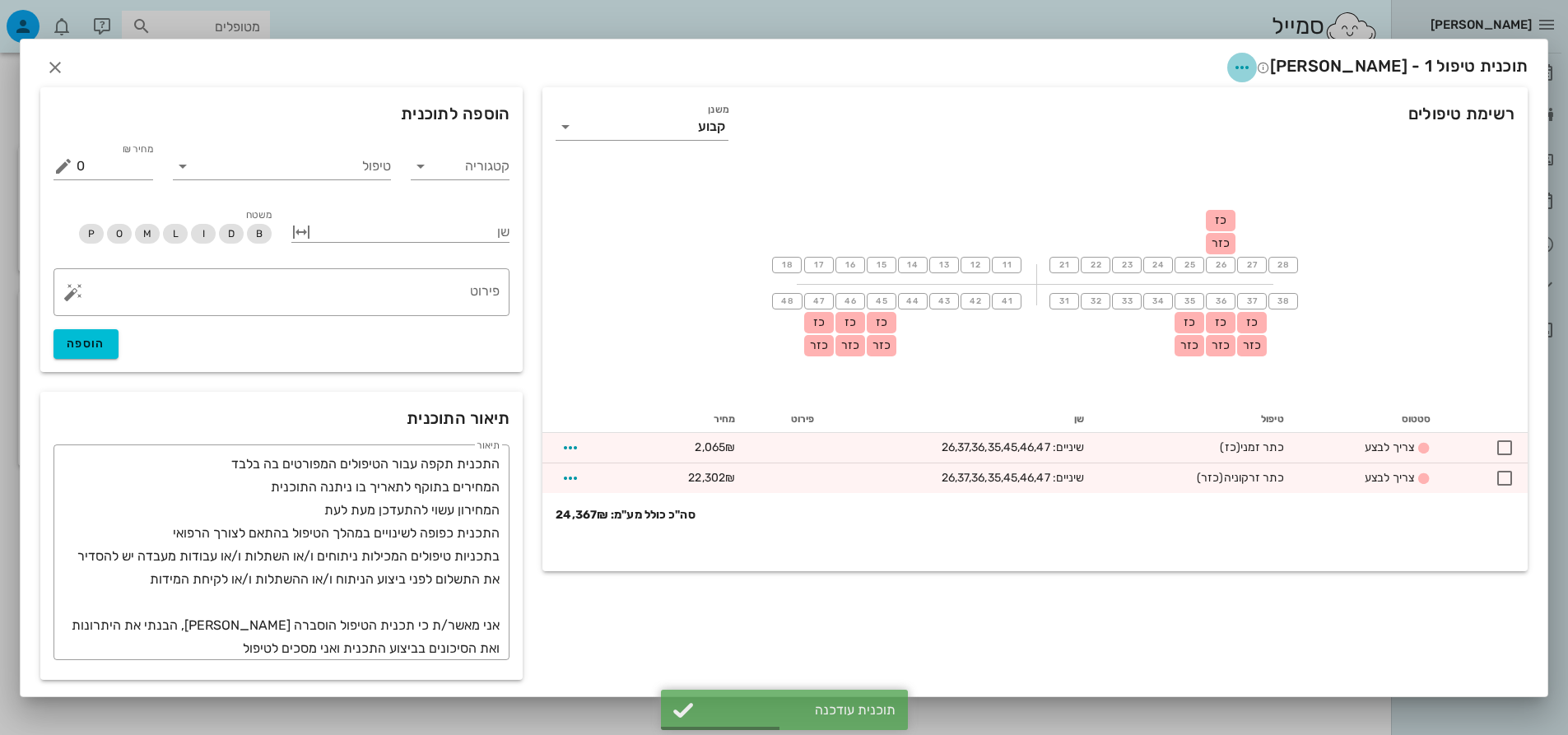
click at [1252, 61] on icon "button" at bounding box center [1242, 67] width 19 height 19
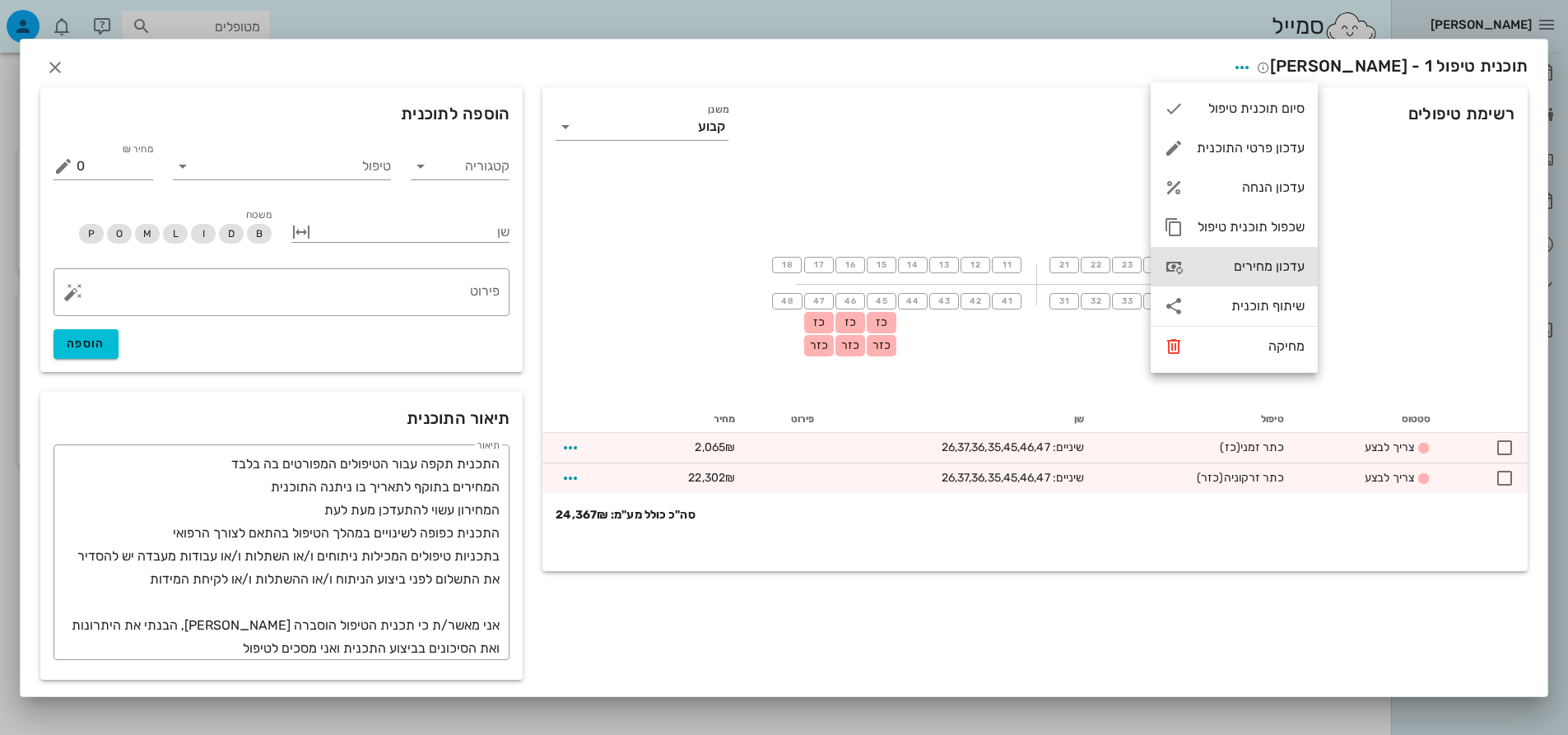
drag, startPoint x: 1272, startPoint y: 262, endPoint x: 1281, endPoint y: 183, distance: 79.5
click at [1281, 183] on div "סיום תוכנית טיפול עדכון פרטי התוכנית עדכון הנחה שכפול תוכנית טיפול עדכון מחירים…" at bounding box center [1235, 228] width 167 height 291
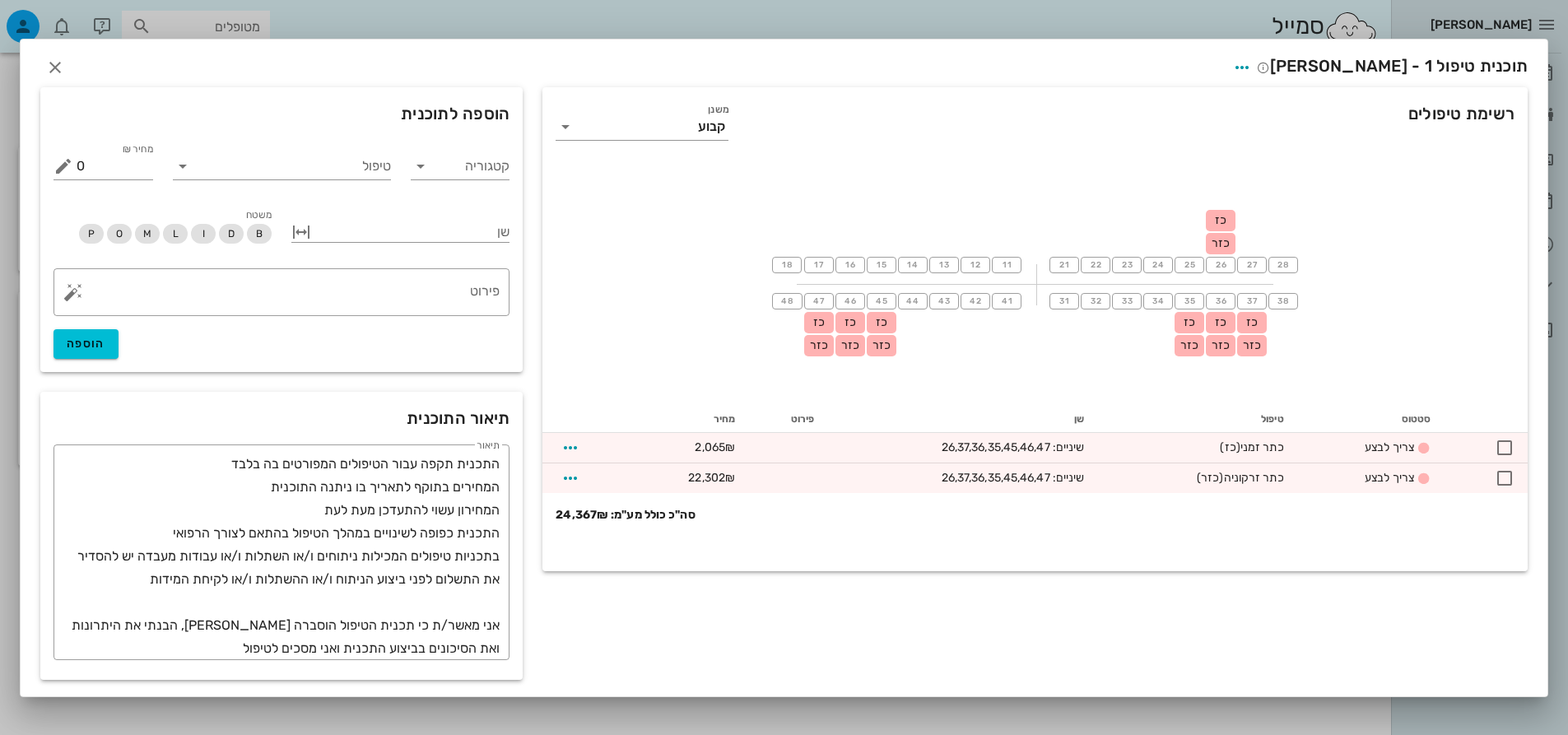
click at [1282, 183] on div "18 17 16 15 14 13 12 11 21 22 23 24 25 26 כז כזר 27 28 48 47 כז כזר 46 כז כזר 4…" at bounding box center [1035, 282] width 985 height 247
click at [1252, 60] on icon "button" at bounding box center [1242, 67] width 19 height 19
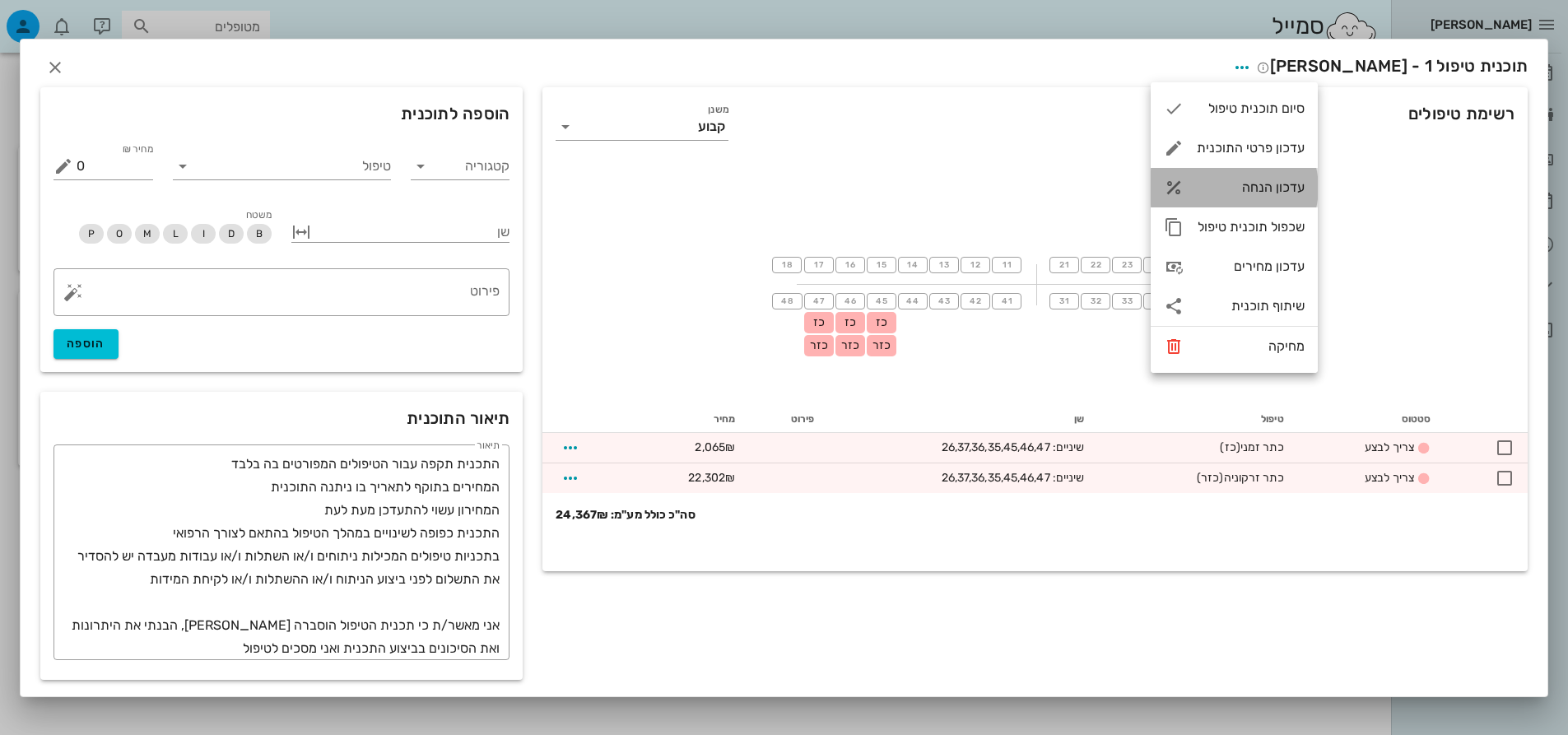
click at [1276, 181] on div "עדכון הנחה" at bounding box center [1250, 187] width 107 height 16
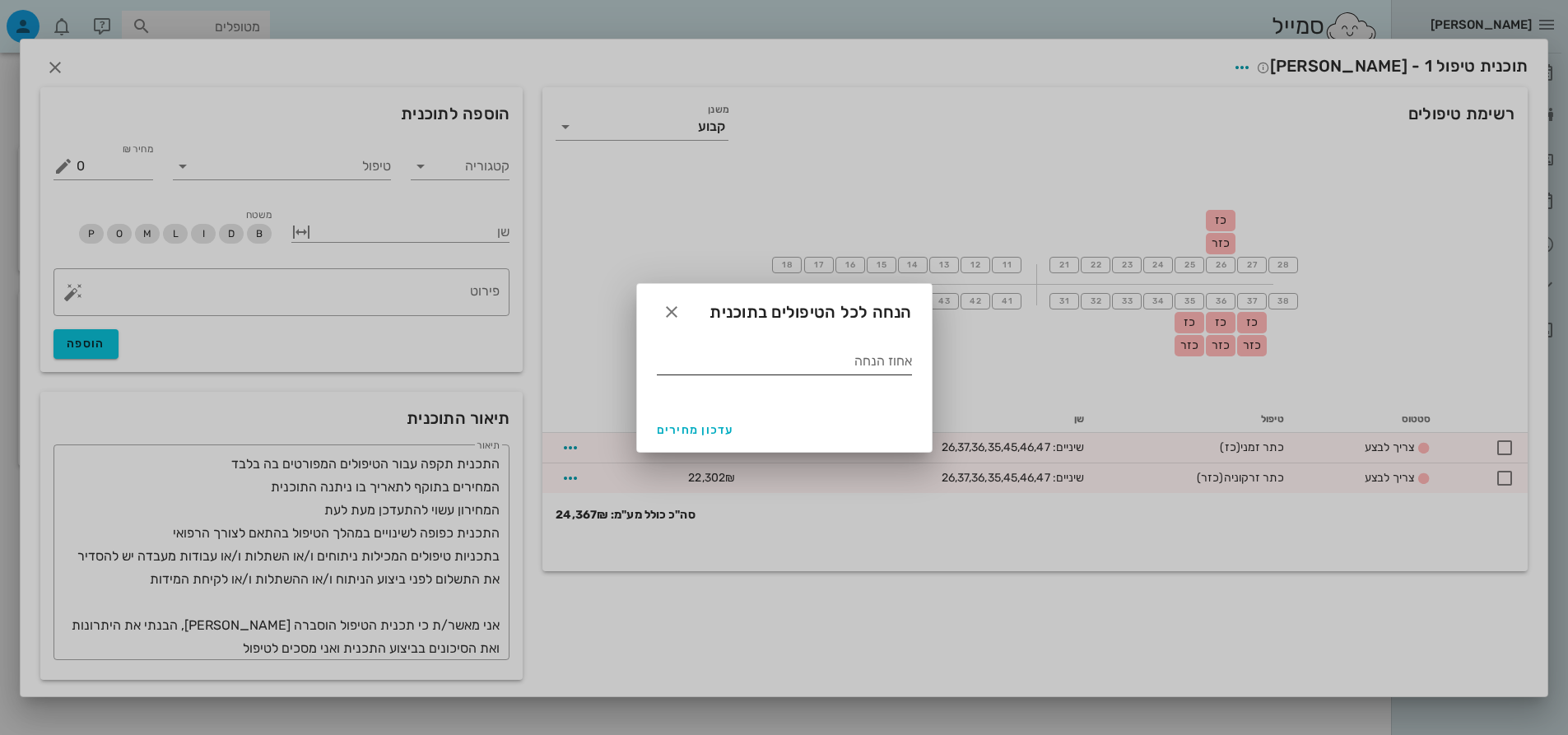
click at [824, 363] on input "אחוז הנחה" at bounding box center [784, 361] width 256 height 26
type input "25"
click at [689, 429] on span "עדכון מחירים" at bounding box center [696, 430] width 78 height 14
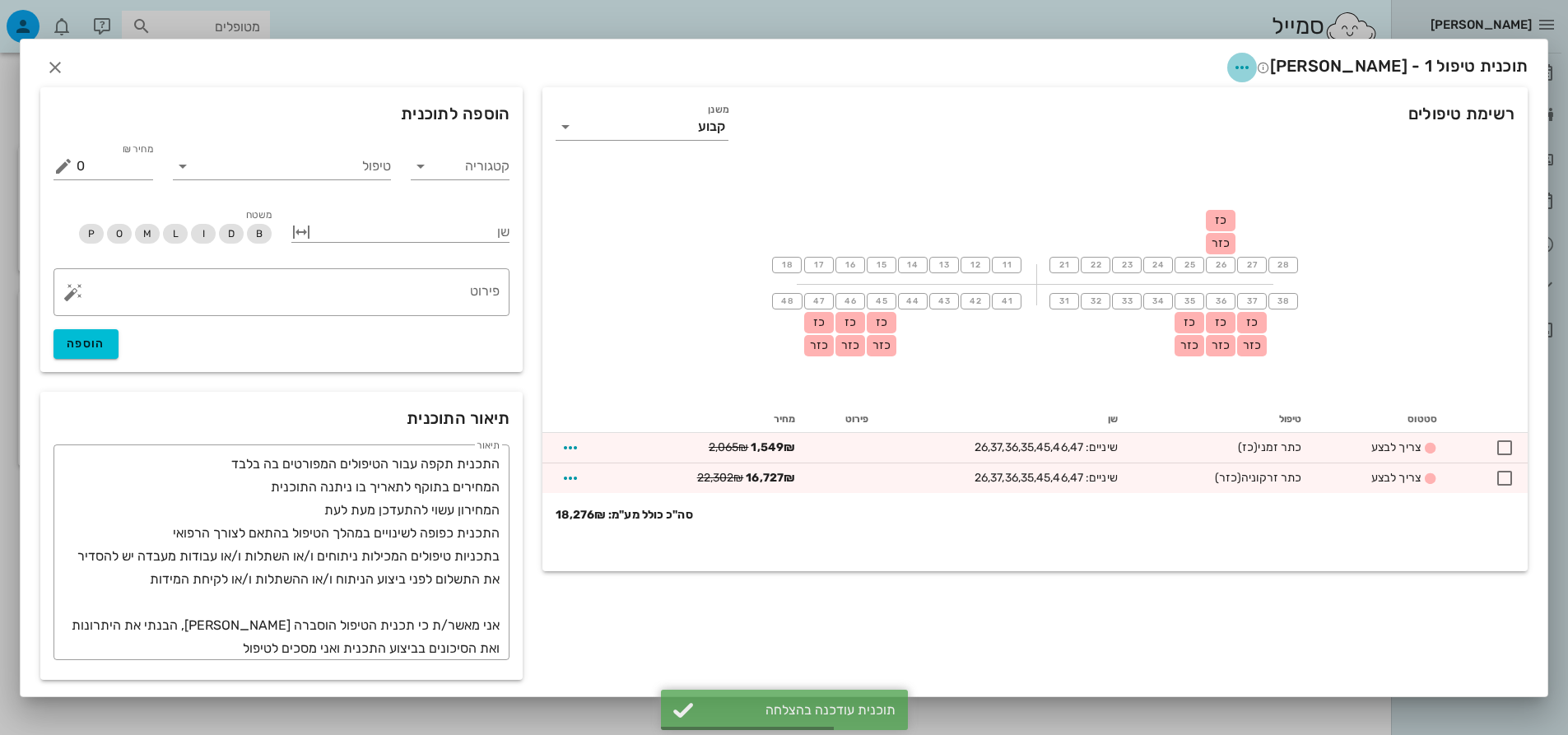
click at [1252, 63] on icon "button" at bounding box center [1242, 67] width 19 height 19
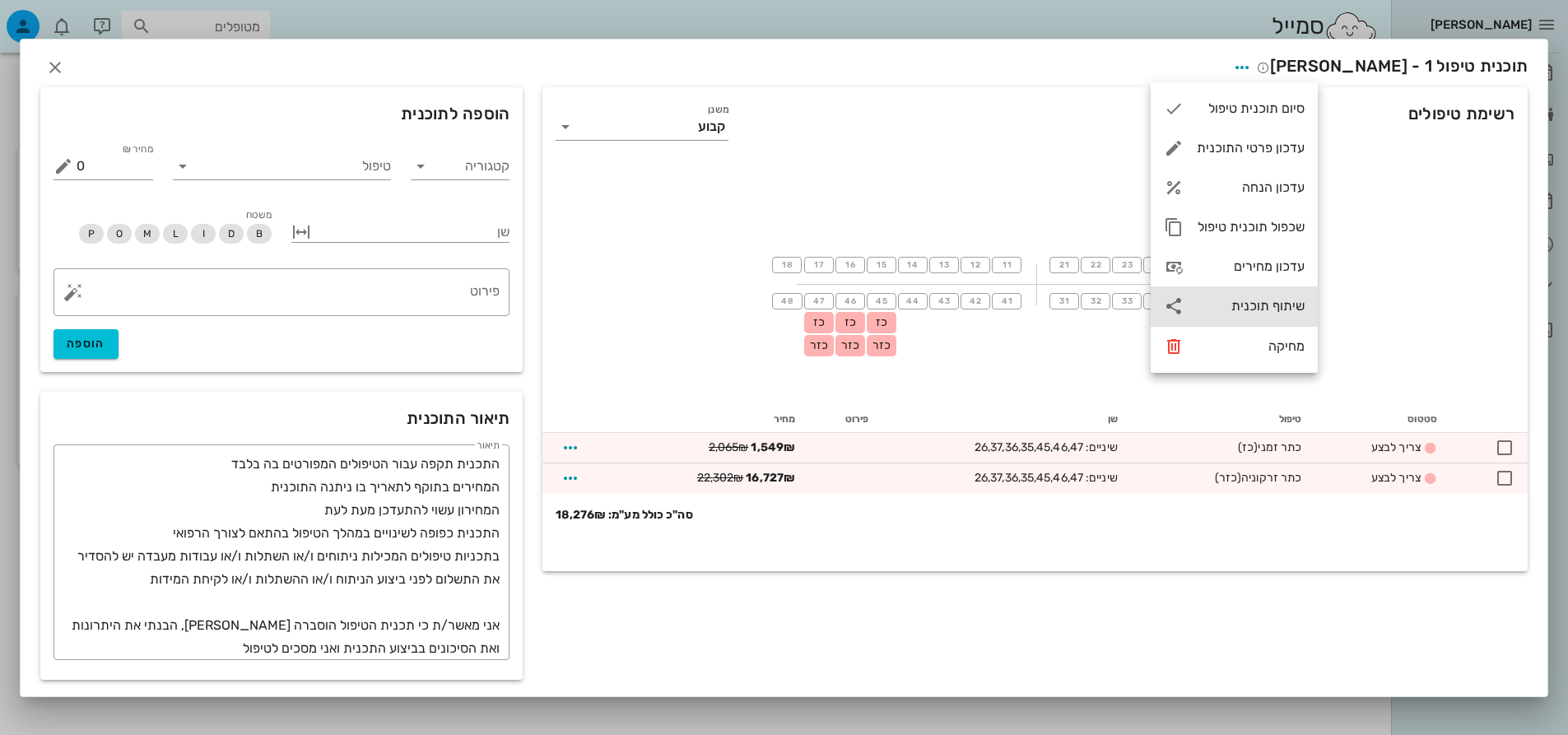
click at [1269, 308] on div "שיתוף תוכנית" at bounding box center [1250, 305] width 107 height 16
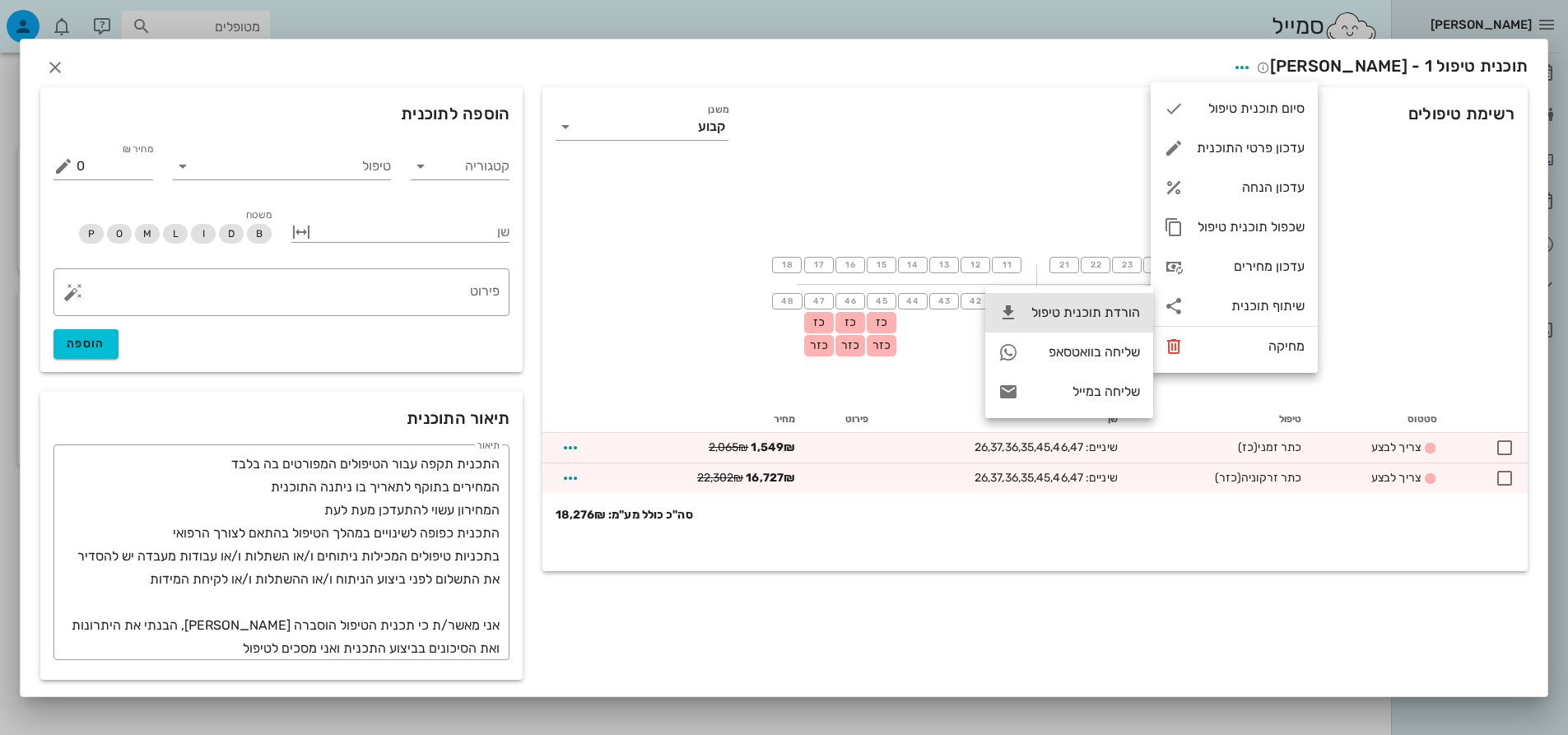
click at [1107, 315] on div "הורדת תוכנית טיפול" at bounding box center [1085, 312] width 108 height 16
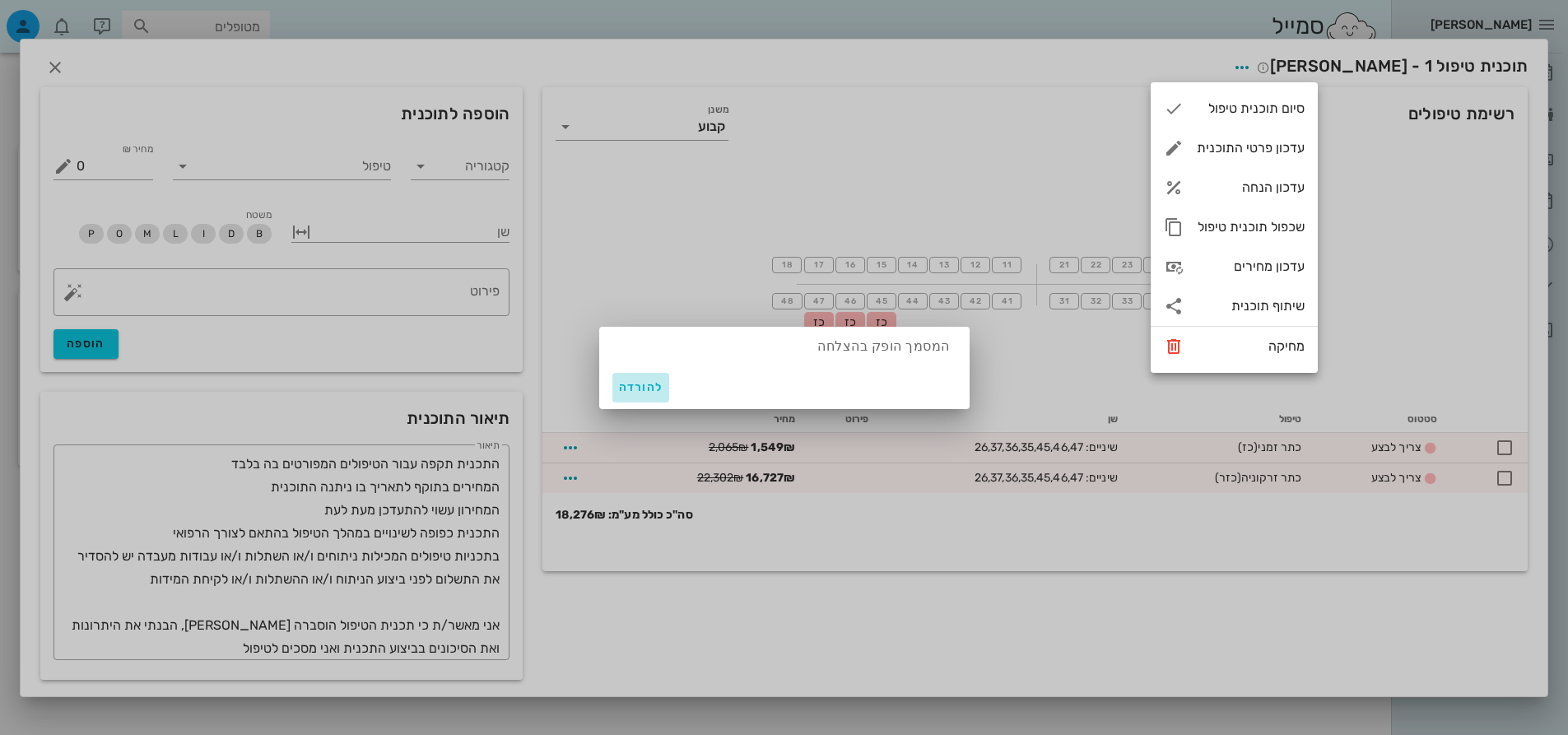
click at [612, 378] on button "להורדה" at bounding box center [641, 388] width 57 height 30
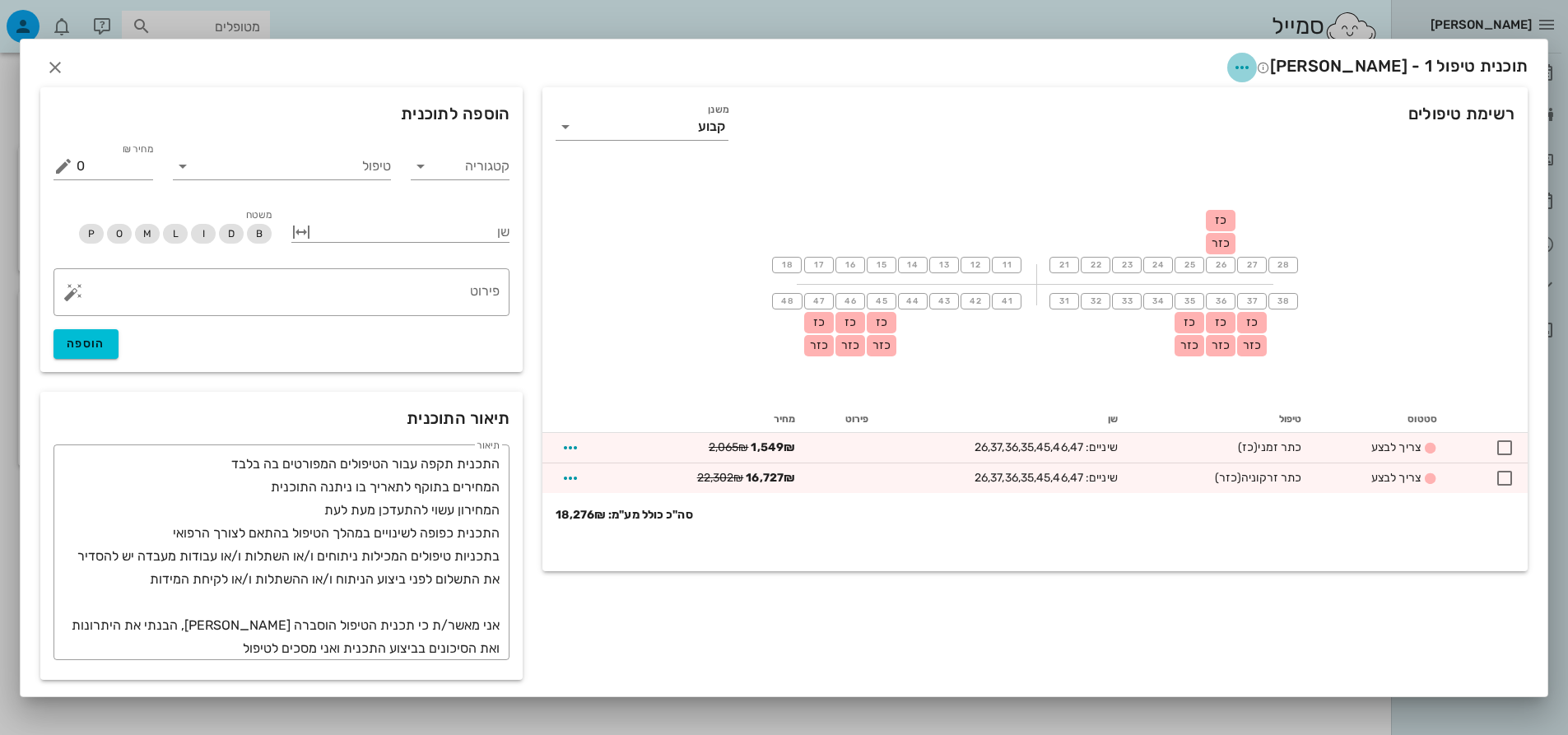
click at [1257, 57] on span "button" at bounding box center [1242, 67] width 30 height 19
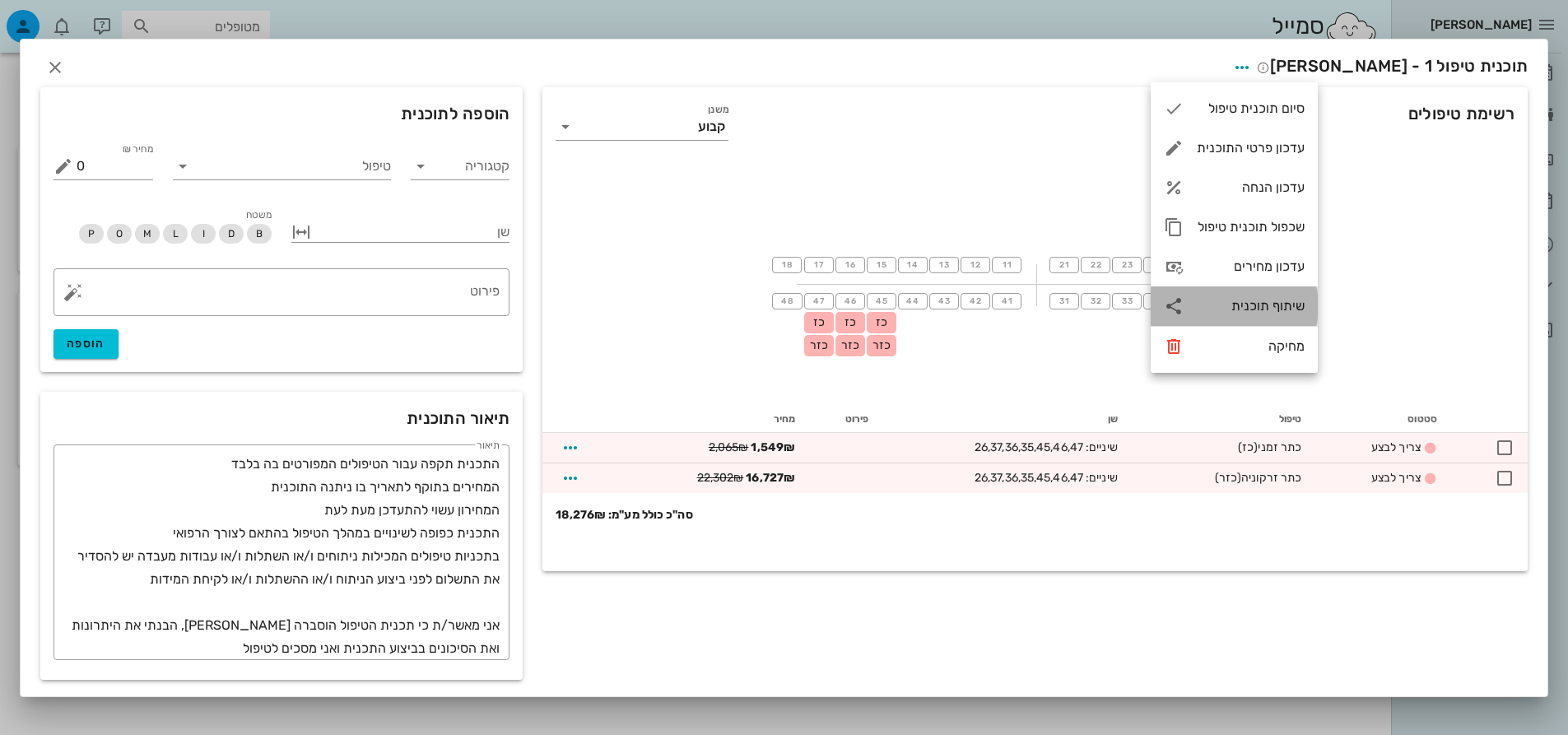
click at [1281, 307] on div "שיתוף תוכנית" at bounding box center [1250, 305] width 107 height 16
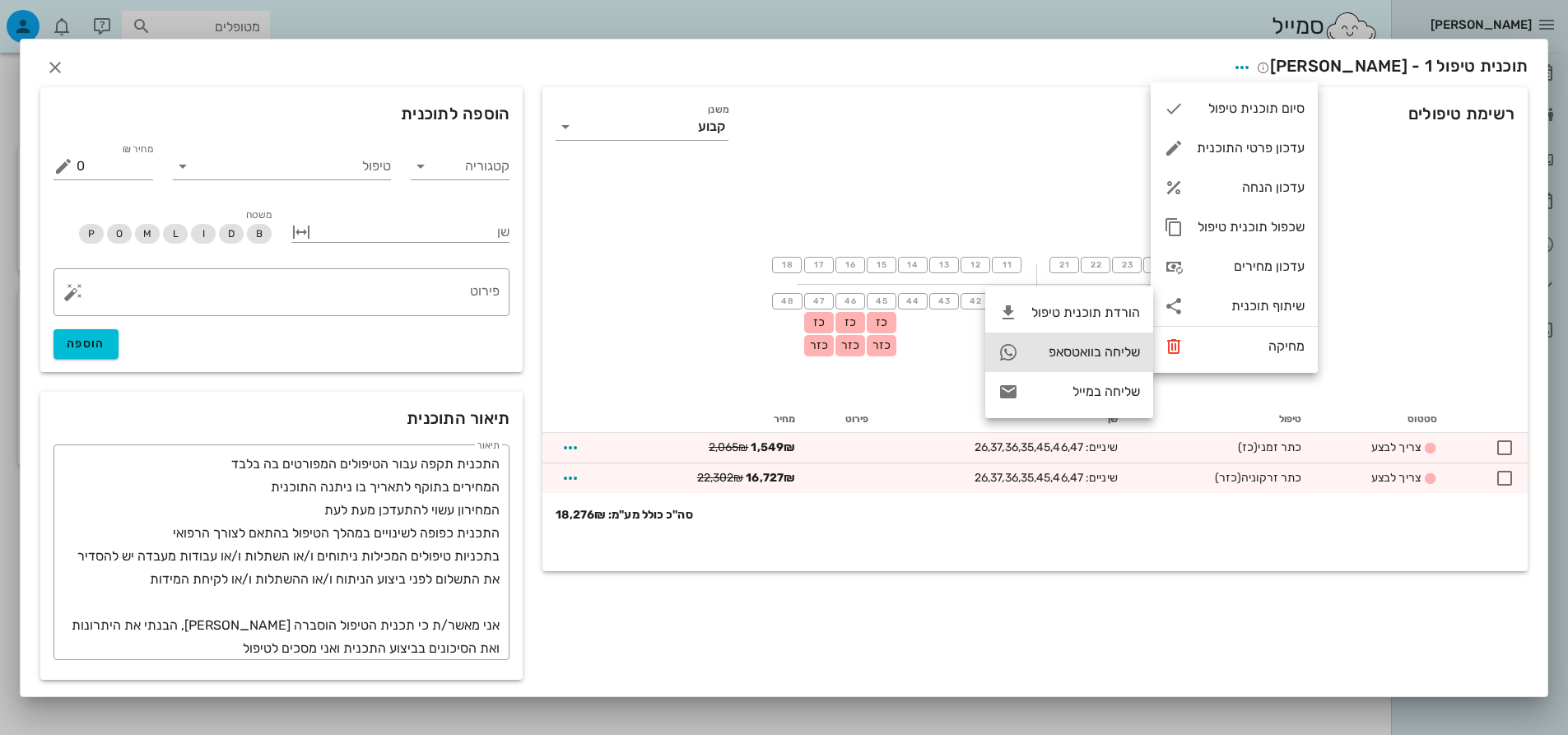
click at [1077, 349] on div "שליחה בוואטסאפ" at bounding box center [1085, 352] width 108 height 16
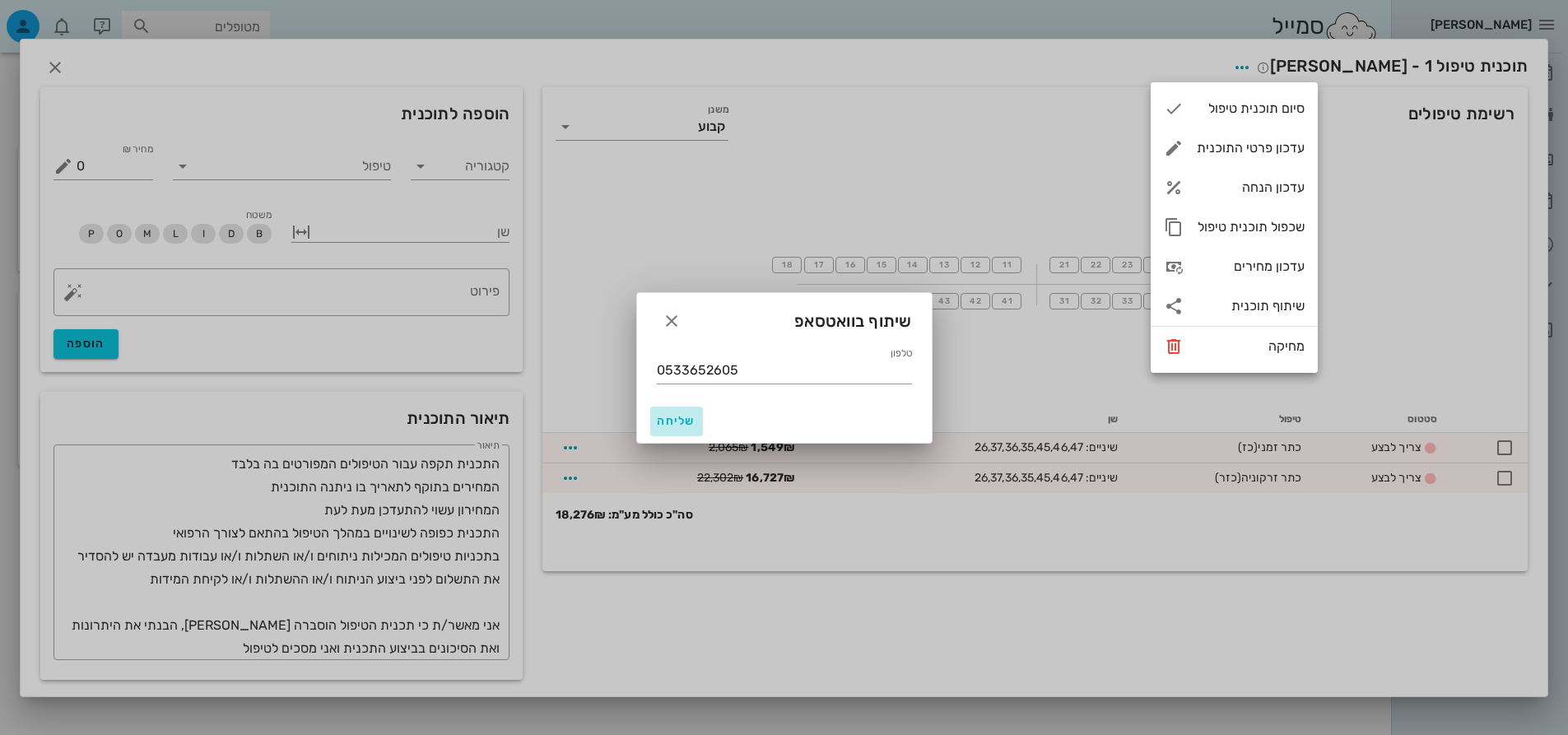
click at [684, 418] on span "שליחה" at bounding box center [676, 420] width 40 height 14
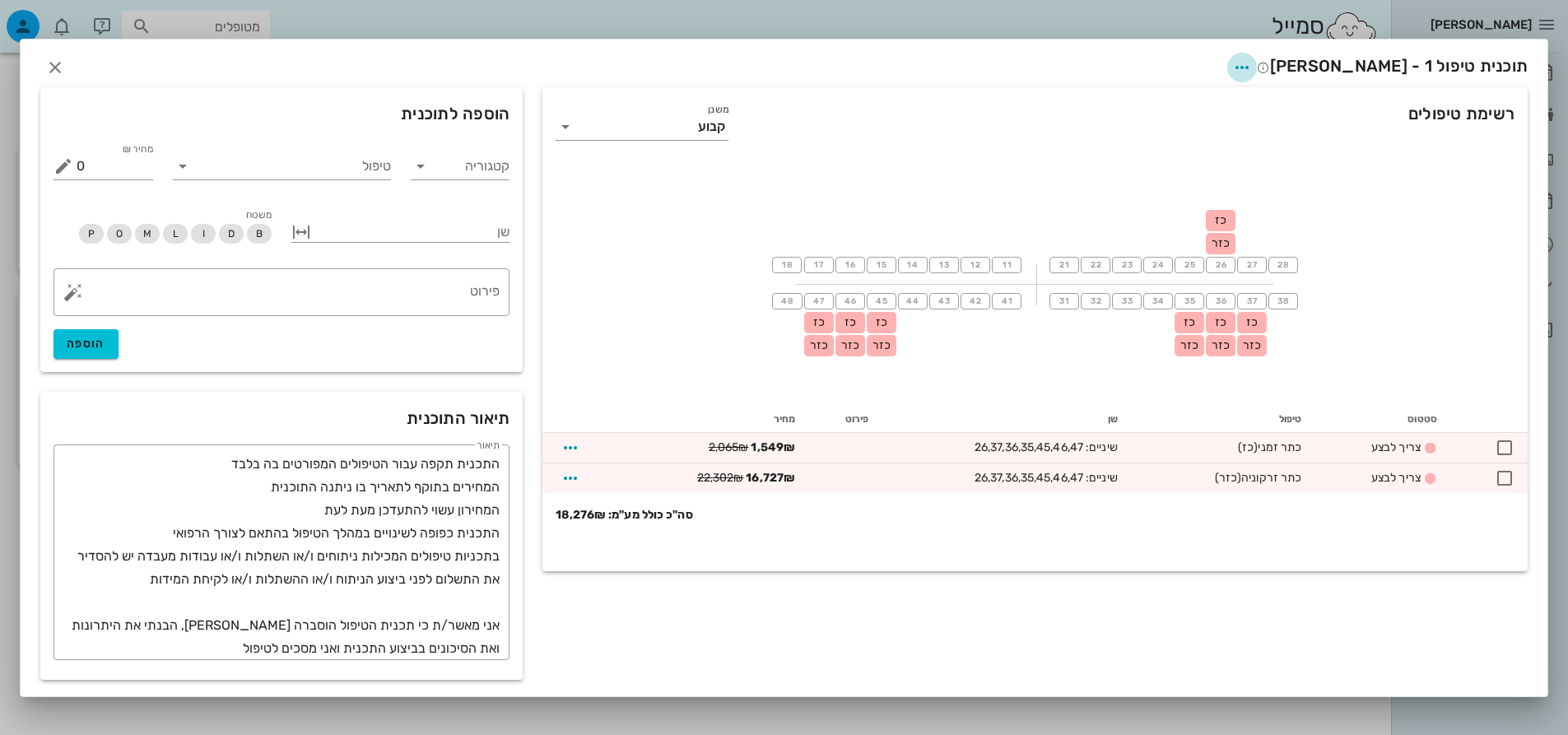
click at [1252, 73] on icon "button" at bounding box center [1242, 67] width 19 height 19
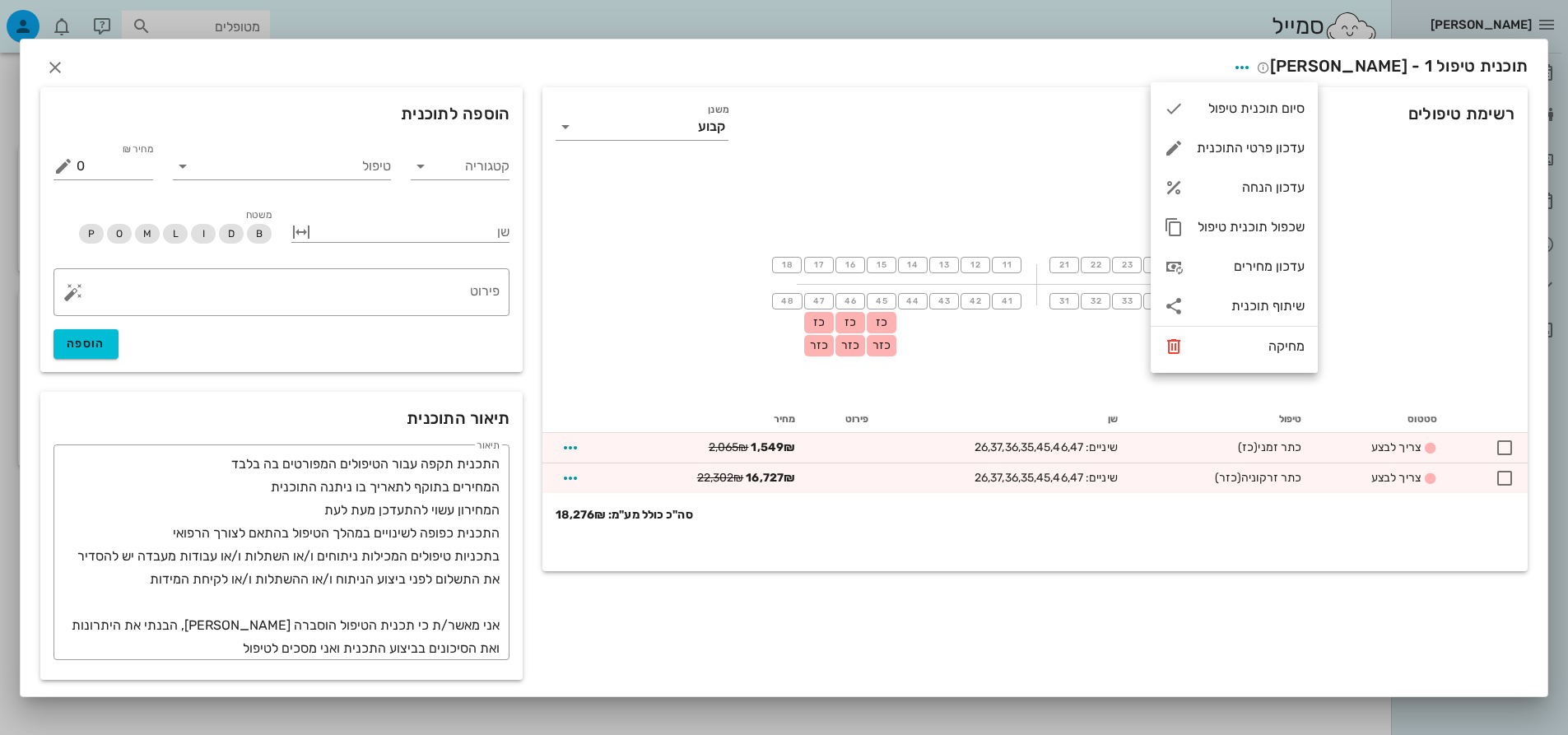
click at [903, 175] on div "18 17 16 15 14 13 12 11 21 22 23 24 25 26 כז כזר 27 28 48 47 כז כזר 46 כז כזר 4…" at bounding box center [1035, 282] width 985 height 247
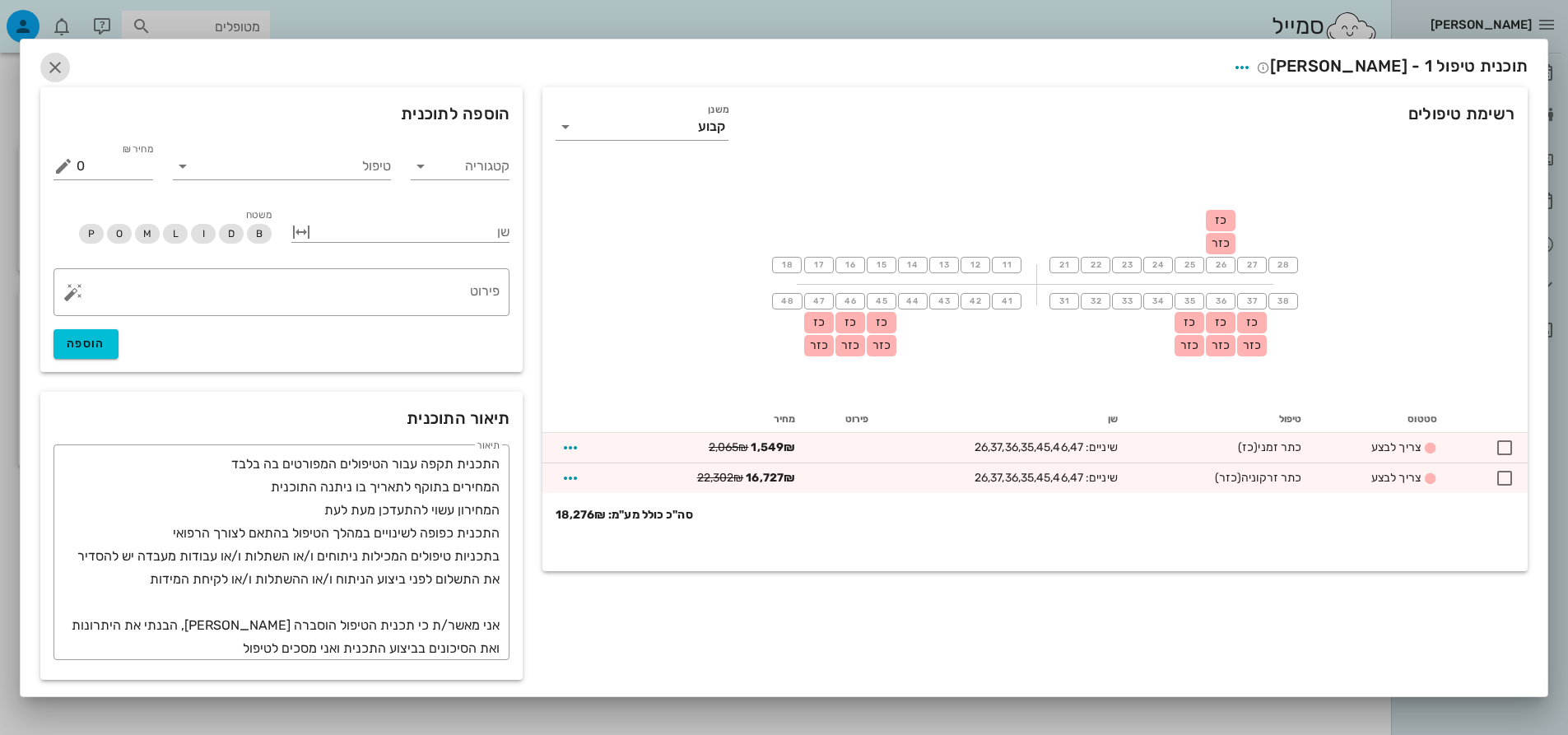
click at [44, 72] on span "button" at bounding box center [56, 67] width 30 height 19
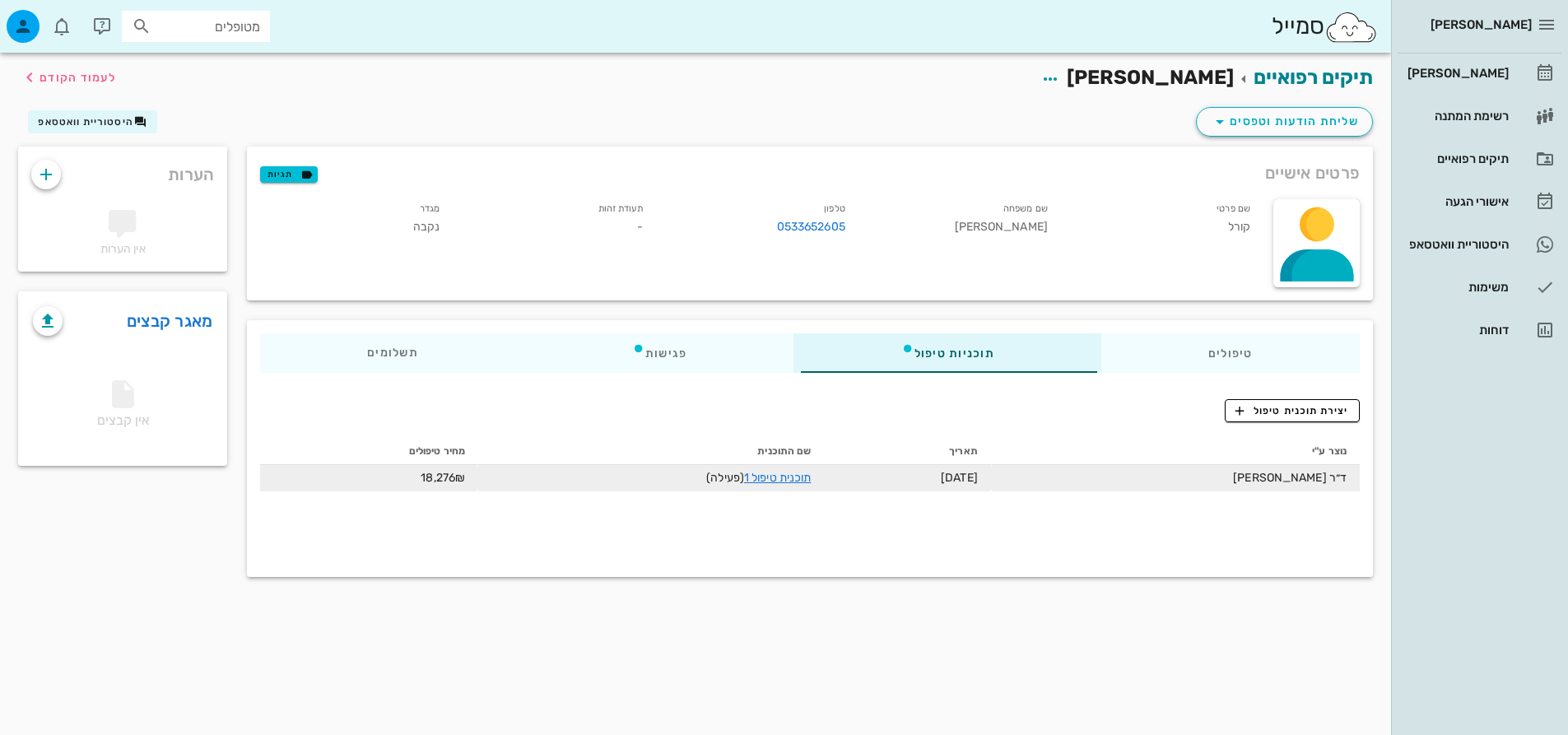
click at [759, 486] on td "תוכנית טיפול 1 (פעילה)" at bounding box center [650, 478] width 345 height 26
click at [766, 478] on link "תוכנית טיפול 1" at bounding box center [777, 477] width 67 height 14
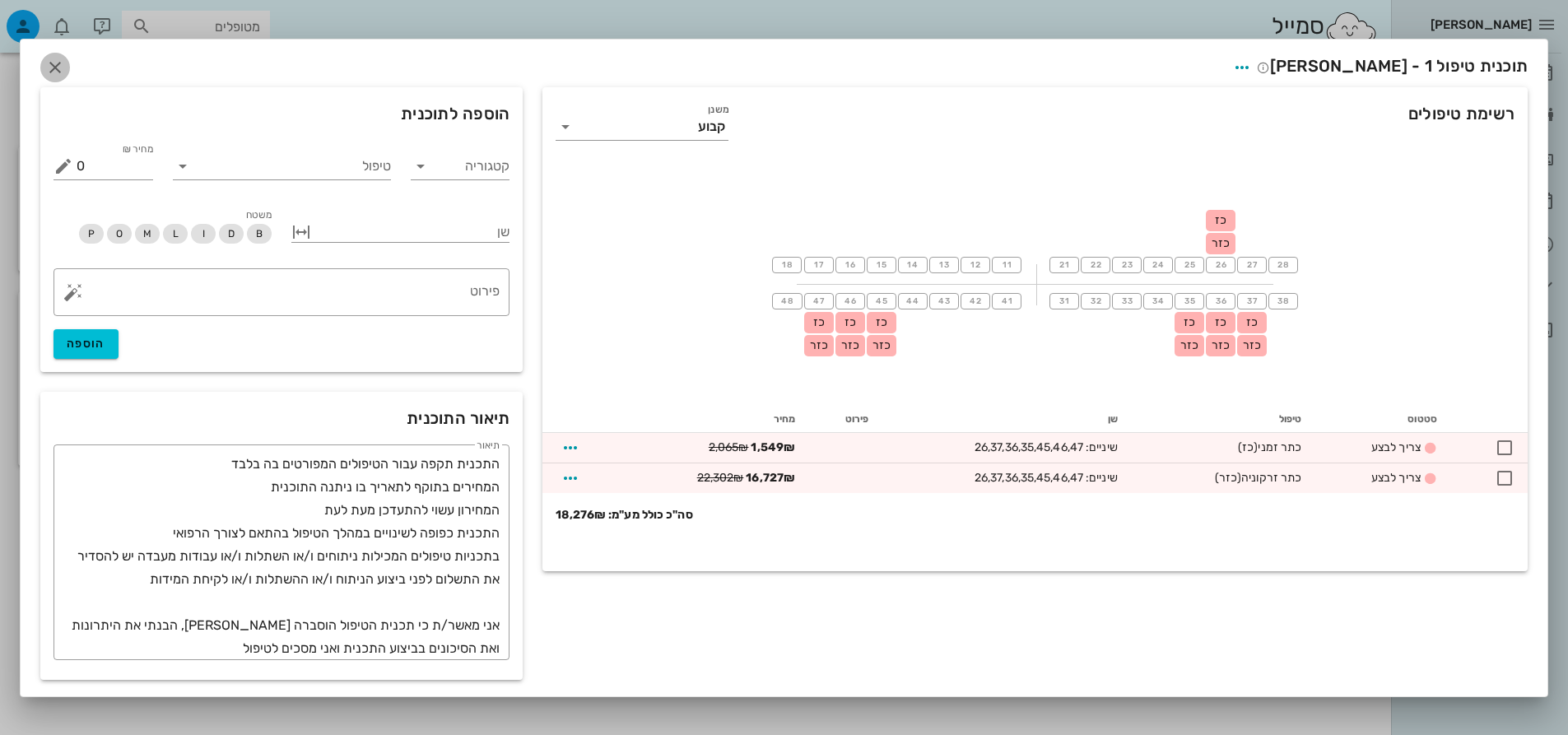
click at [54, 59] on icon "button" at bounding box center [55, 67] width 19 height 19
